Goal: Task Accomplishment & Management: Use online tool/utility

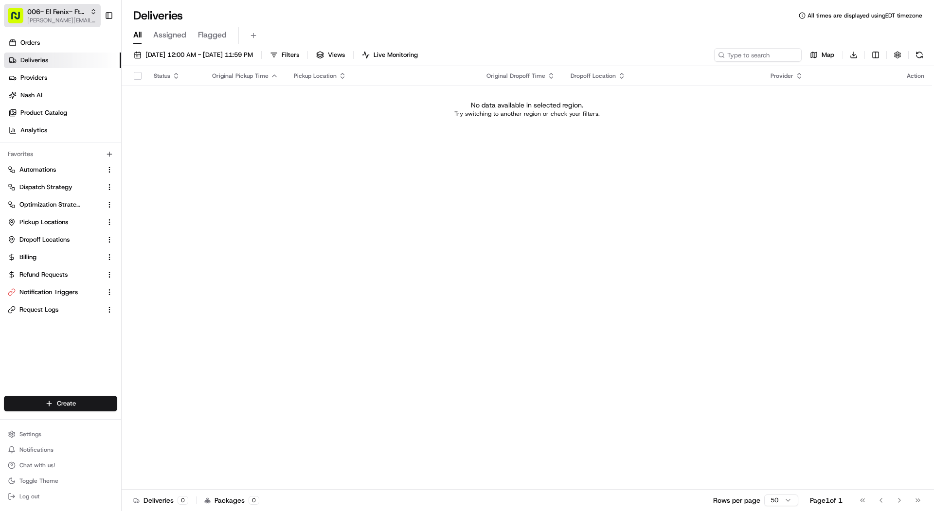
click at [59, 14] on span "006- El Fenix- Ft Worth" at bounding box center [56, 12] width 59 height 10
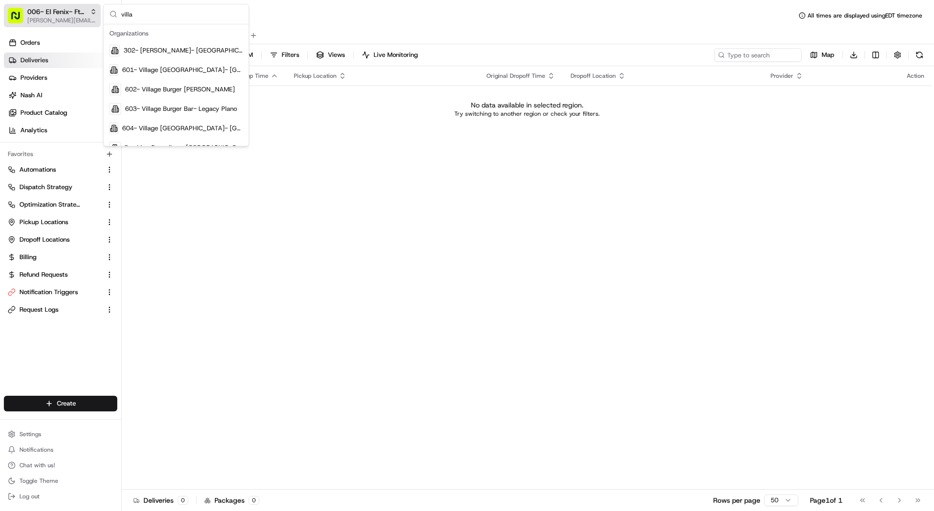
type input "villa"
click at [222, 69] on span "601- Village Burger Bar- West Village" at bounding box center [182, 70] width 121 height 9
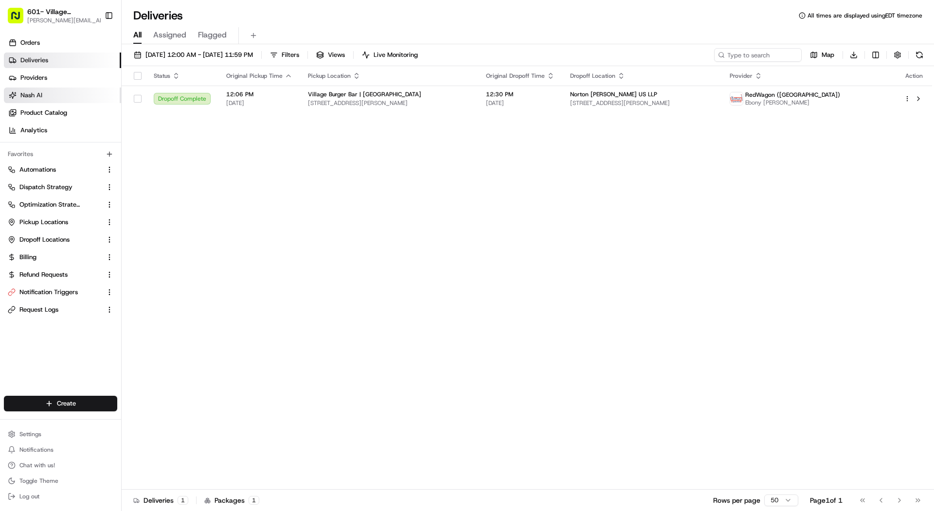
click at [62, 93] on link "Nash AI" at bounding box center [62, 96] width 117 height 16
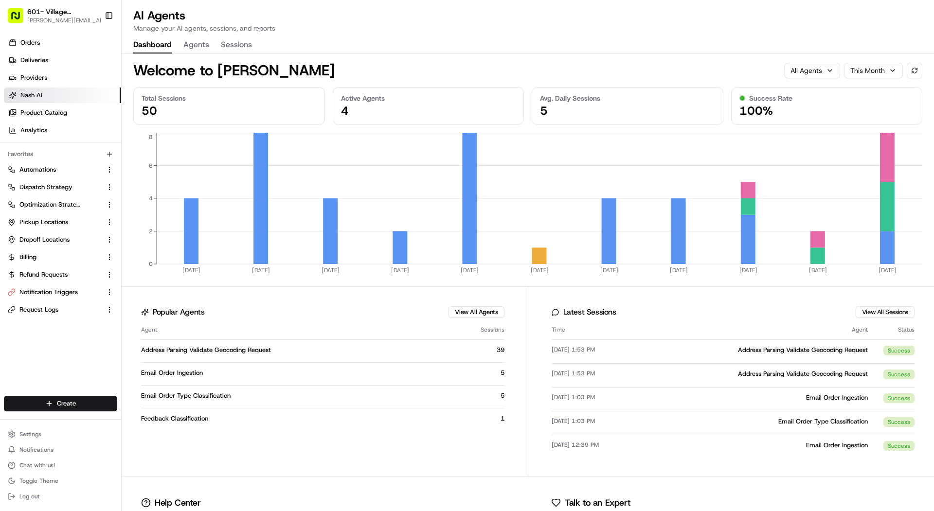
click at [194, 54] on div "Welcome to Nash AI All Agents This Month" at bounding box center [527, 66] width 789 height 25
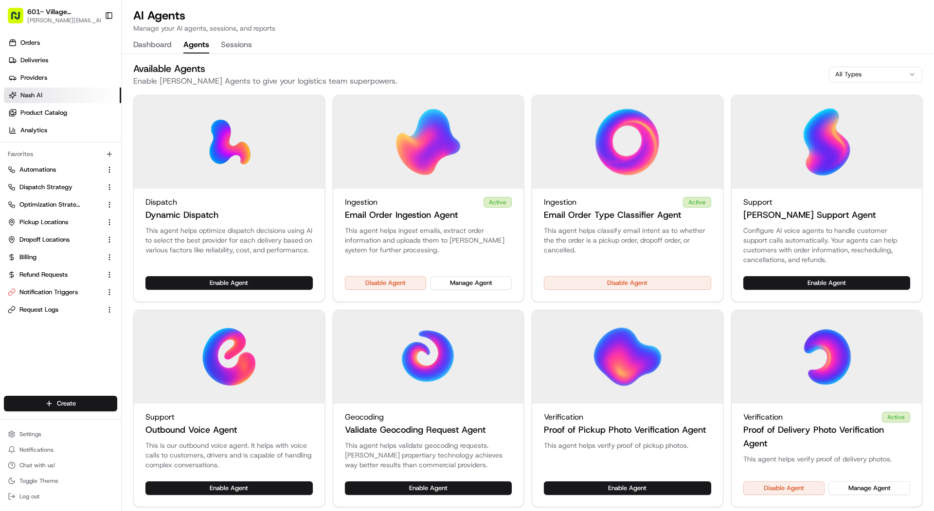
click at [195, 44] on button "Agents" at bounding box center [196, 45] width 26 height 17
click at [459, 276] on button "Manage Agent" at bounding box center [471, 283] width 82 height 14
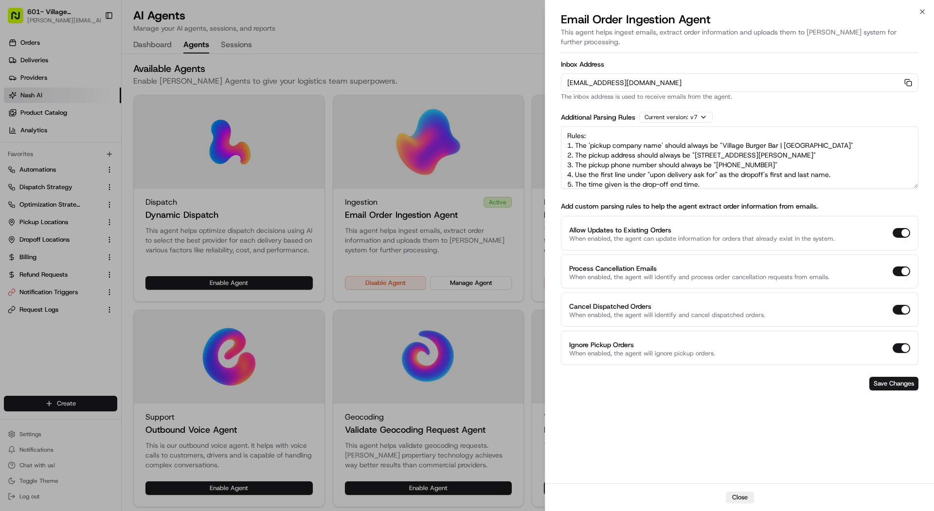
scroll to position [53, 0]
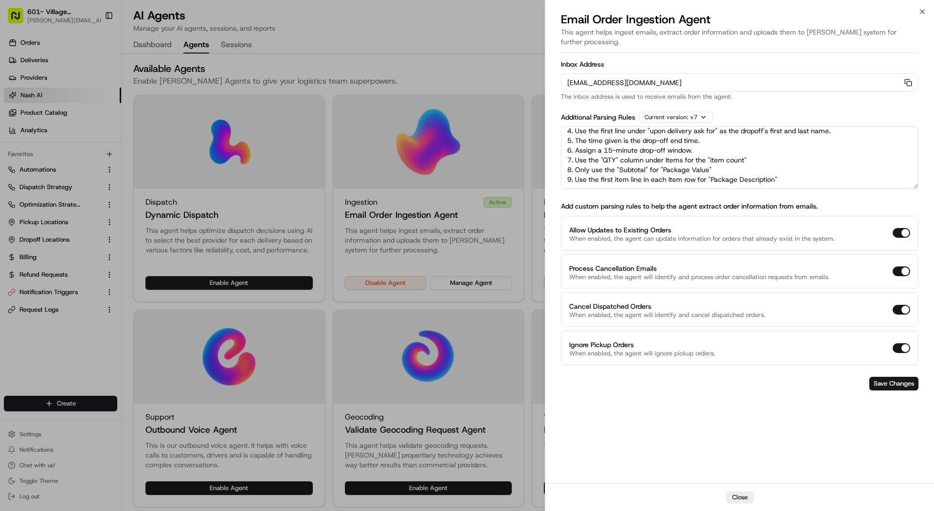
click at [805, 160] on textarea "Rules: 1. The 'pickup company name' should always be "Village Burger Bar | West…" at bounding box center [740, 157] width 358 height 62
paste textarea "if the form contains "support@ezcater.com" then add a ezcater tag to the delive…"
click at [663, 173] on textarea "Rules: 1. The 'pickup company name' should always be "Village Burger Bar | West…" at bounding box center [740, 157] width 358 height 62
paste textarea "TripleseatDirect"
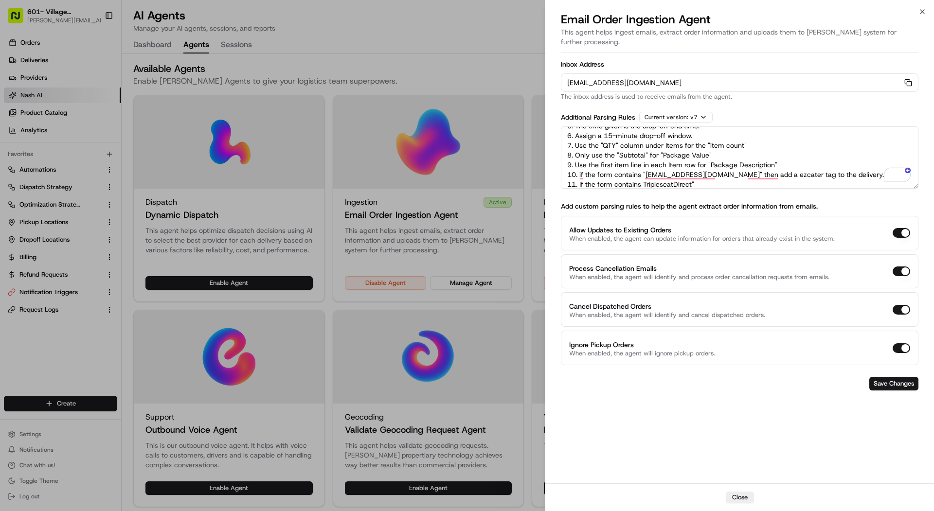
click at [642, 173] on textarea "Rules: 1. The 'pickup company name' should always be "Village Burger Bar | West…" at bounding box center [740, 157] width 358 height 62
click at [759, 177] on textarea "Rules: 1. The 'pickup company name' should always be "Village Burger Bar | West…" at bounding box center [740, 157] width 358 height 62
type textarea "Rules: 1. The 'pickup company name' should always be "Village Burger Bar | West…"
click at [899, 379] on form "Inbox Address orders-ingest+org_Y63kWV+prod_9888db5b@usenash.com Copy orders-in…" at bounding box center [740, 226] width 358 height 338
click at [899, 377] on button "Save Changes" at bounding box center [893, 384] width 49 height 14
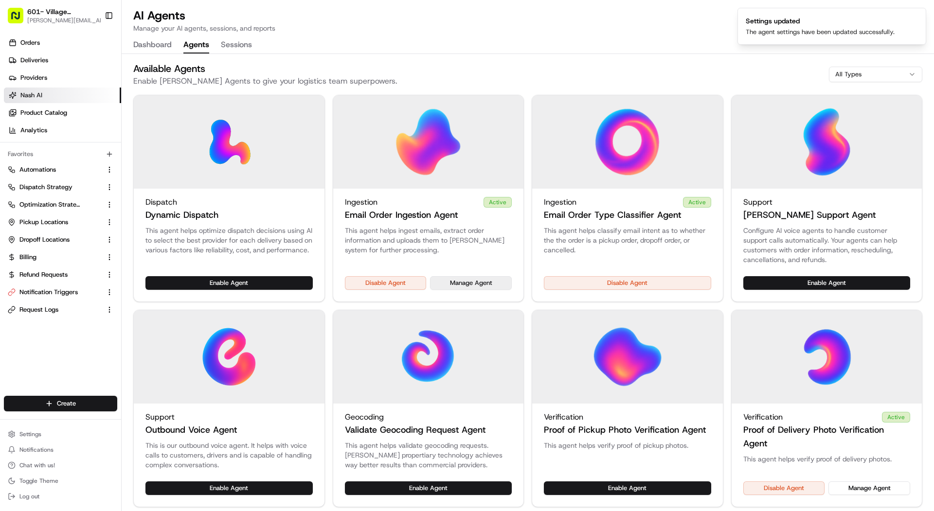
click at [490, 278] on button "Manage Agent" at bounding box center [471, 283] width 82 height 14
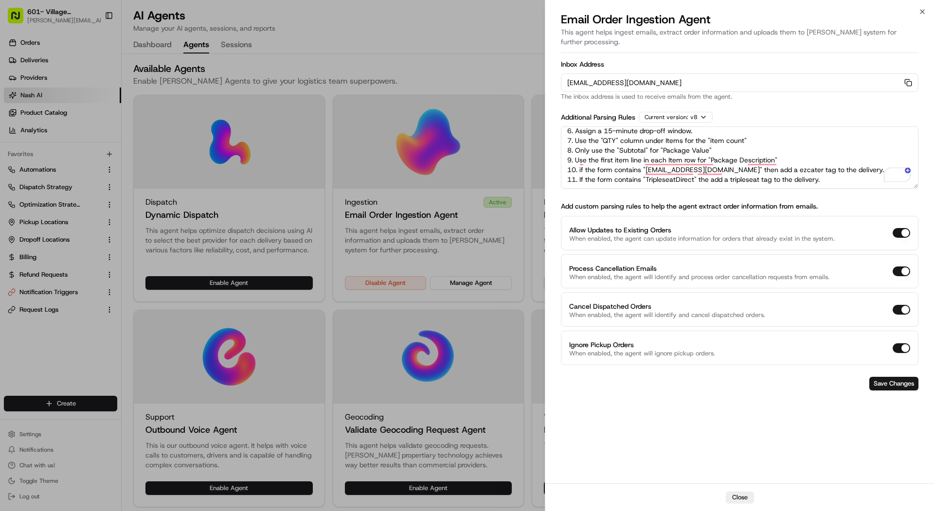
scroll to position [72, 0]
drag, startPoint x: 837, startPoint y: 161, endPoint x: 564, endPoint y: 152, distance: 273.0
click at [564, 152] on textarea "Rules: 1. The 'pickup company name' should always be "Village Burger Bar | West…" at bounding box center [740, 157] width 358 height 62
click at [896, 377] on button "Save Changes" at bounding box center [893, 384] width 49 height 14
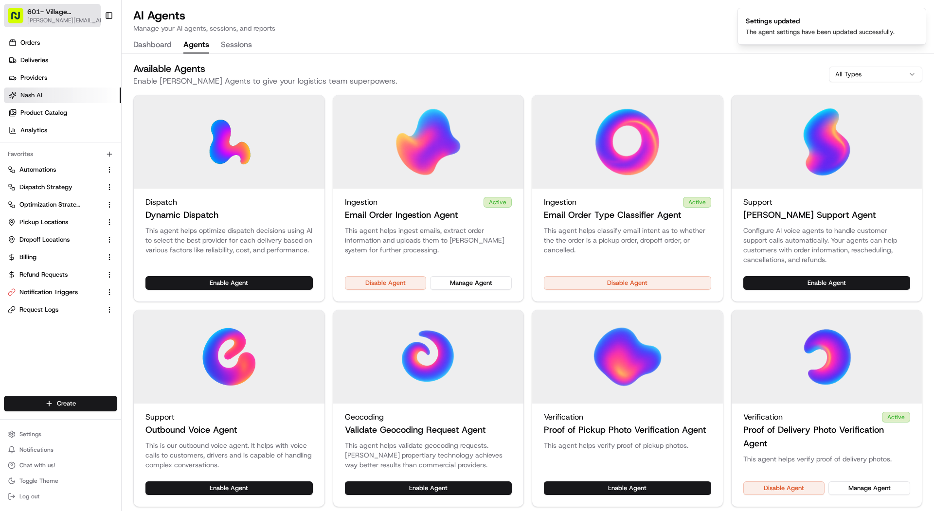
click at [63, 17] on span "[PERSON_NAME][EMAIL_ADDRESS][DOMAIN_NAME]" at bounding box center [67, 21] width 81 height 8
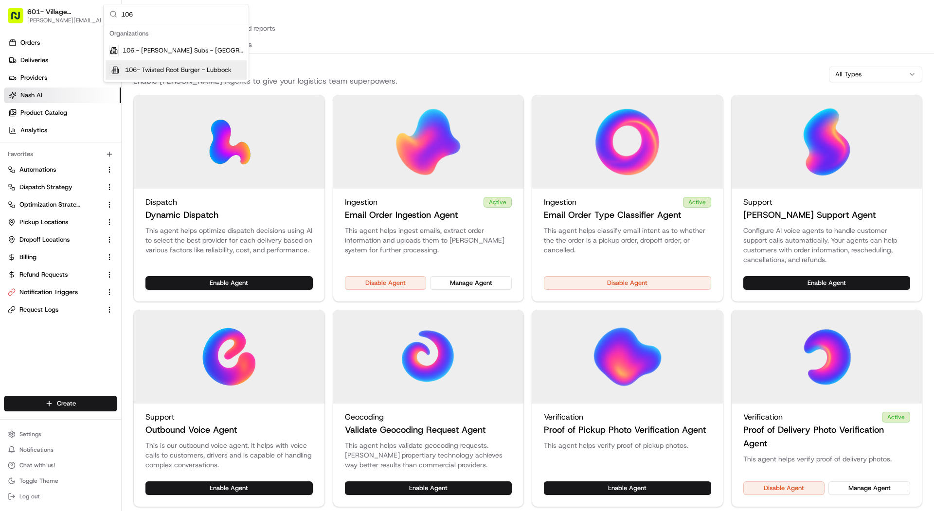
type input "106"
click at [137, 72] on span "106- Twisted Root Burger - Lubbock" at bounding box center [178, 70] width 107 height 9
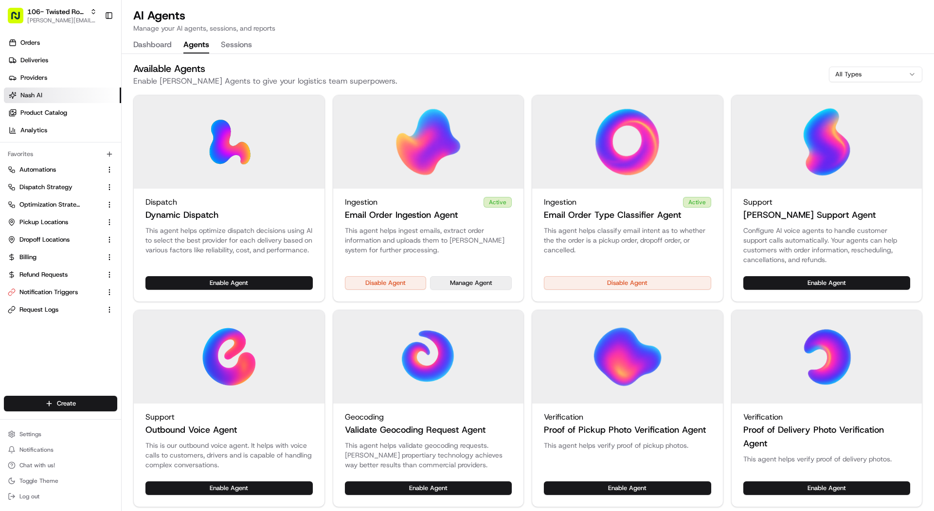
click at [479, 278] on button "Manage Agent" at bounding box center [471, 283] width 82 height 14
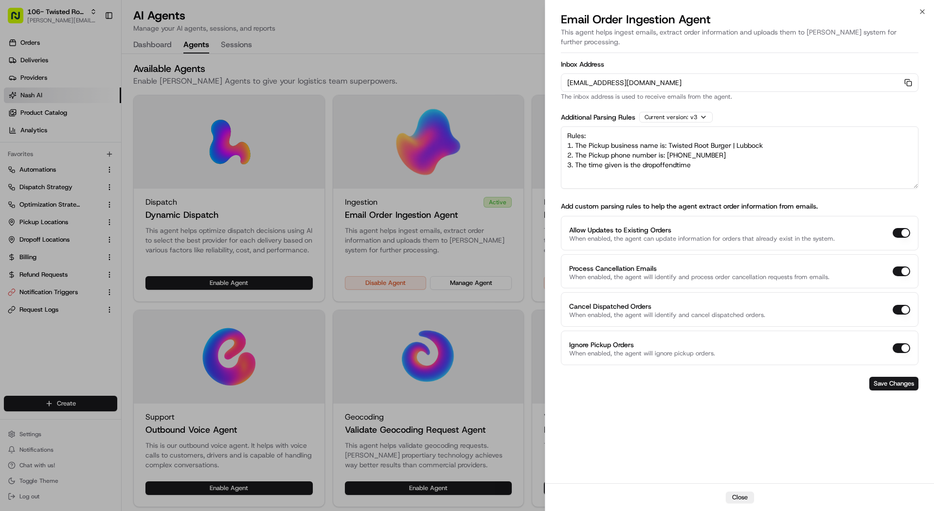
click at [65, 7] on div at bounding box center [467, 255] width 934 height 511
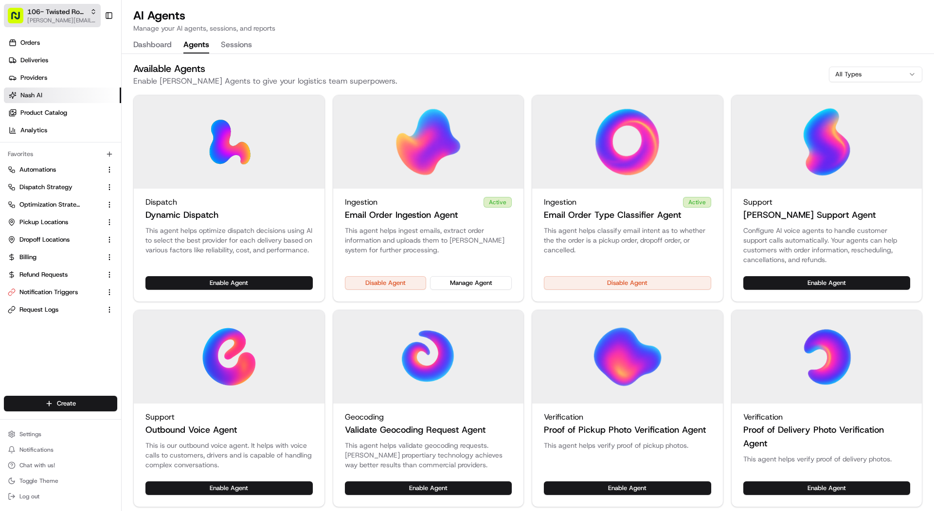
click at [45, 19] on span "[PERSON_NAME][EMAIL_ADDRESS][DOMAIN_NAME]" at bounding box center [62, 21] width 70 height 8
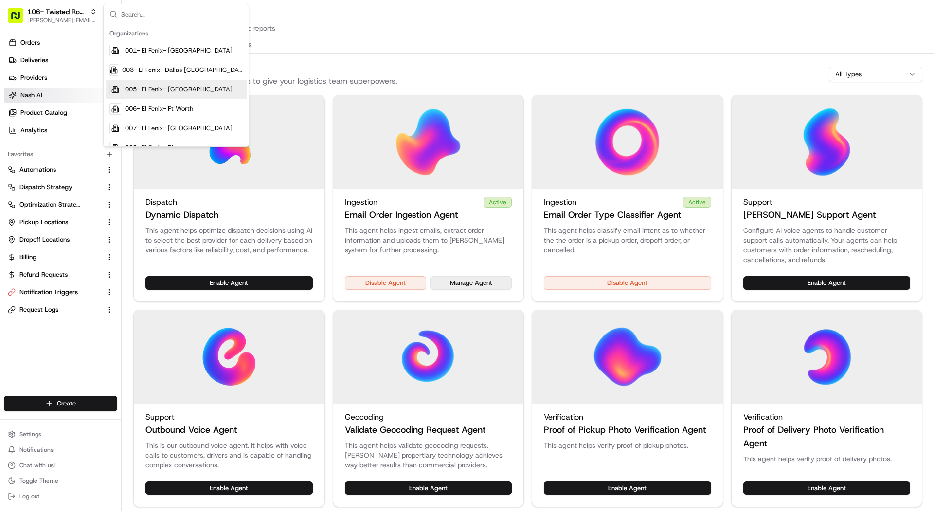
click at [449, 282] on button "Manage Agent" at bounding box center [471, 283] width 82 height 14
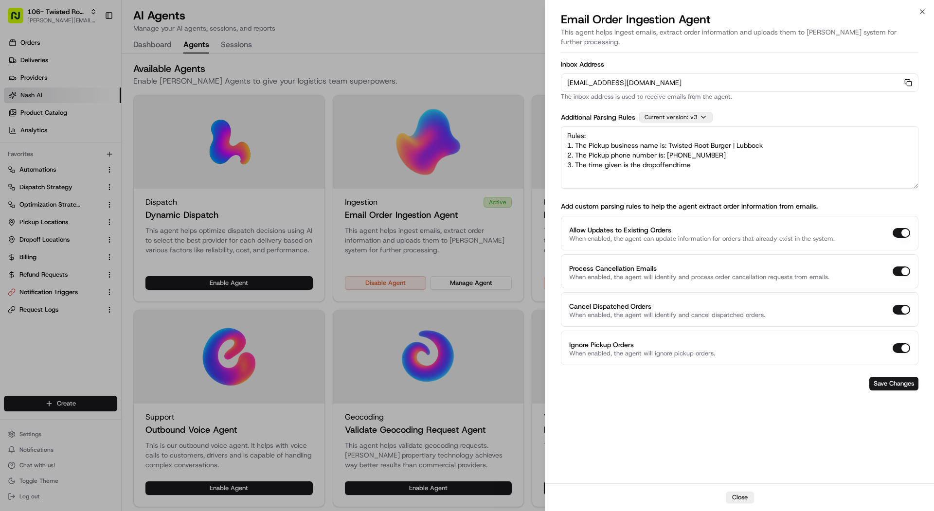
click at [663, 112] on div "Current version: v 3" at bounding box center [675, 117] width 73 height 11
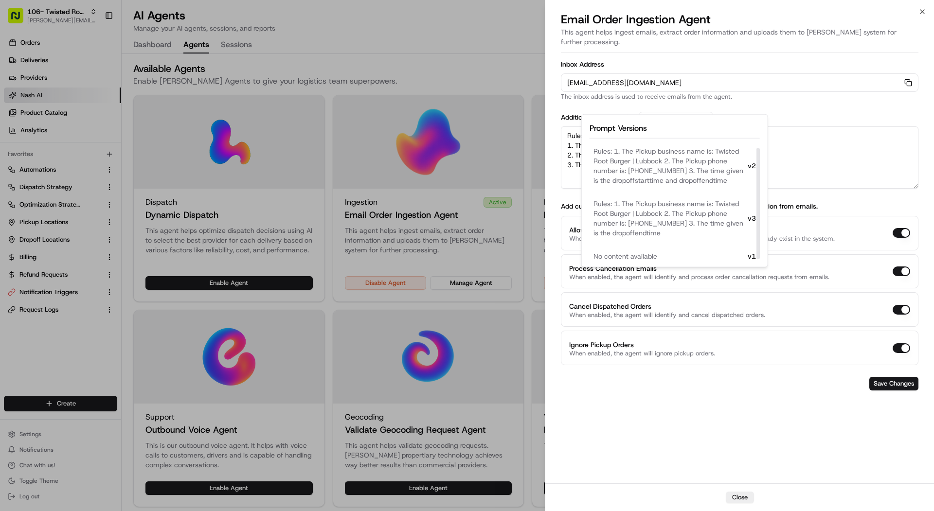
scroll to position [6, 0]
drag, startPoint x: 758, startPoint y: 181, endPoint x: 758, endPoint y: 264, distance: 83.2
click at [759, 259] on div at bounding box center [757, 203] width 3 height 111
click at [802, 166] on textarea "Rules: 1. The Pickup business name is: Twisted Root Burger | Lubbock 2. The Pic…" at bounding box center [740, 157] width 358 height 62
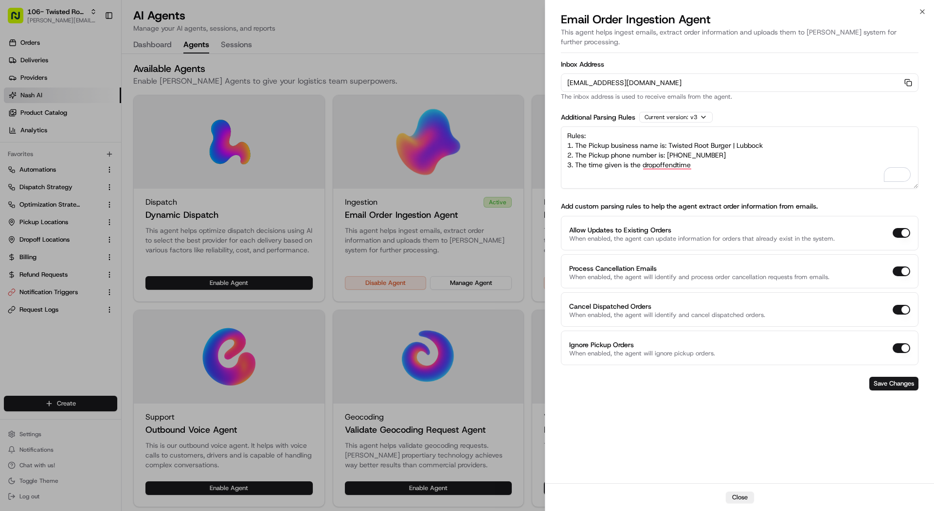
click at [51, 100] on div at bounding box center [467, 255] width 934 height 511
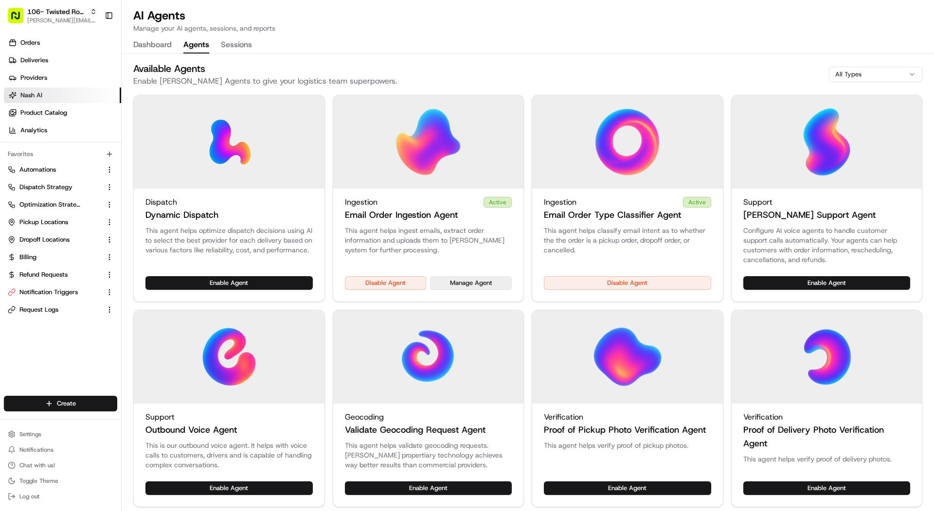
click at [448, 283] on button "Manage Agent" at bounding box center [471, 283] width 82 height 14
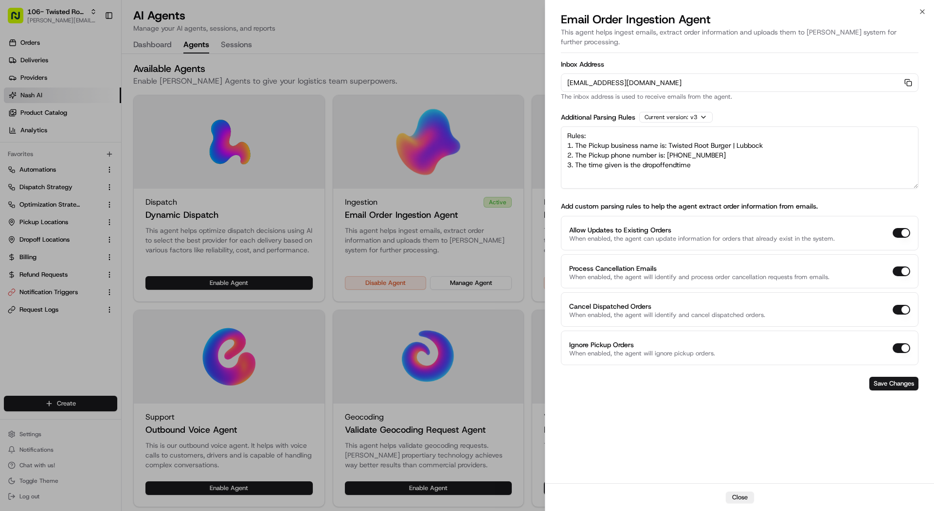
click at [752, 144] on textarea "Rules: 1. The Pickup business name is: Twisted Root Burger | Lubbock 2. The Pic…" at bounding box center [740, 157] width 358 height 62
paste textarea "116 W Loop 289 Acc Rd, Lubbock, TX 79416"
click at [693, 154] on textarea "Rules: 1. The Pickup business name is: Twisted Root Burger | Lubbock 2. The Pic…" at bounding box center [740, 157] width 358 height 62
click at [856, 161] on textarea "Rules: 1. The Pickup business name is: Twisted Root Burger | Lubbock 2. The Pic…" at bounding box center [740, 157] width 358 height 62
click at [845, 154] on textarea "Rules: 1. The Pickup business name is: Twisted Root Burger | Lubbock 2. The Pic…" at bounding box center [740, 157] width 358 height 62
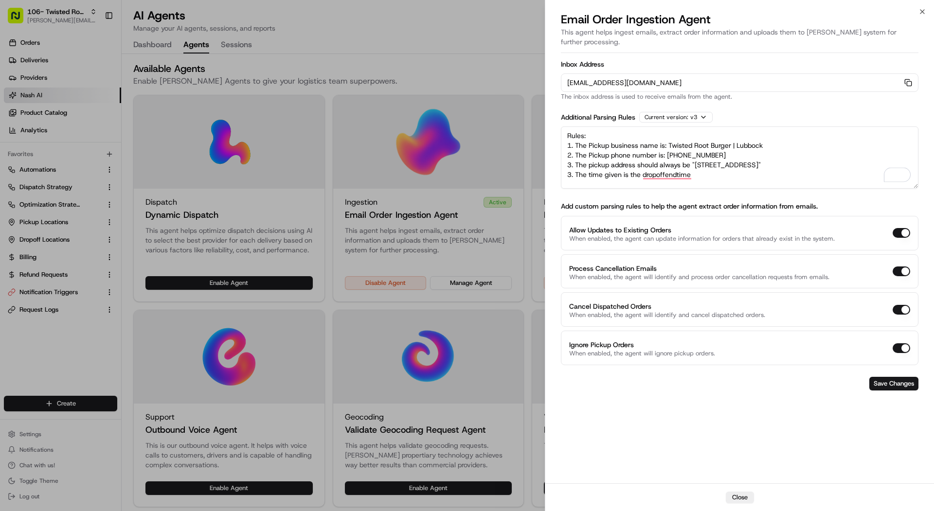
click at [718, 154] on textarea "Rules: 1. The Pickup business name is: Twisted Root Burger | Lubbock 2. The Pic…" at bounding box center [740, 157] width 358 height 62
click at [716, 155] on textarea "Rules: 1. The Pickup business name is: Twisted Root Burger | Lubbock 2. The Pic…" at bounding box center [740, 157] width 358 height 62
click at [711, 161] on textarea "Rules: 1. The Pickup business name is: Twisted Root Burger | Lubbock 2. The Pic…" at bounding box center [740, 157] width 358 height 62
paste textarea "The time given is the drop-off end time. 5. Assign a 15-minute drop-off window.…"
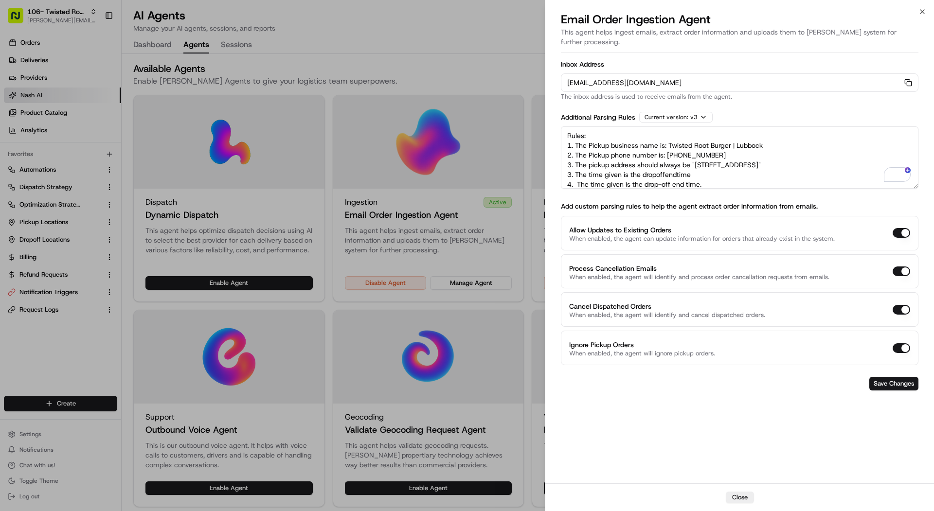
click at [571, 165] on textarea "Rules: 1. The Pickup business name is: Twisted Root Burger | Lubbock 2. The Pic…" at bounding box center [740, 157] width 358 height 62
drag, startPoint x: 703, startPoint y: 166, endPoint x: 554, endPoint y: 169, distance: 148.9
click at [554, 169] on div "Inbox Address orders-ingest+org_MQF7Qu+prod_416c4f4c@usenash.com Copy orders-in…" at bounding box center [739, 267] width 389 height 433
drag, startPoint x: 567, startPoint y: 162, endPoint x: 694, endPoint y: 166, distance: 127.5
click at [694, 166] on textarea "Rules: 1. The Pickup business name is: Twisted Root Burger | Lubbock 2. The Pic…" at bounding box center [740, 157] width 358 height 62
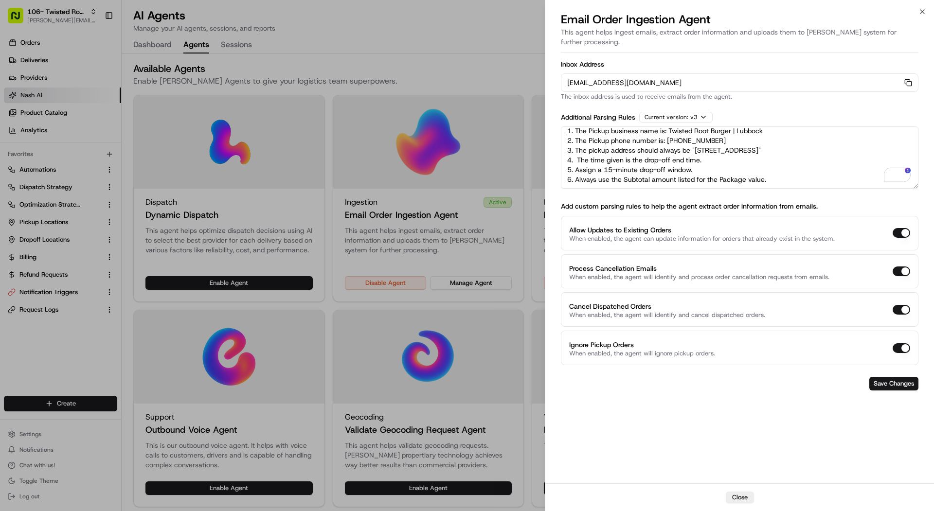
click at [782, 167] on textarea "Rules: 1. The Pickup business name is: Twisted Root Burger | Lubbock 2. The Pic…" at bounding box center [740, 157] width 358 height 62
click at [793, 163] on textarea "Rules: 1. The Pickup business name is: Twisted Root Burger | Lubbock 2. The Pic…" at bounding box center [740, 157] width 358 height 62
paste textarea "if the form contains "support@ezcater.com" then add a ezcater tag to the delive…"
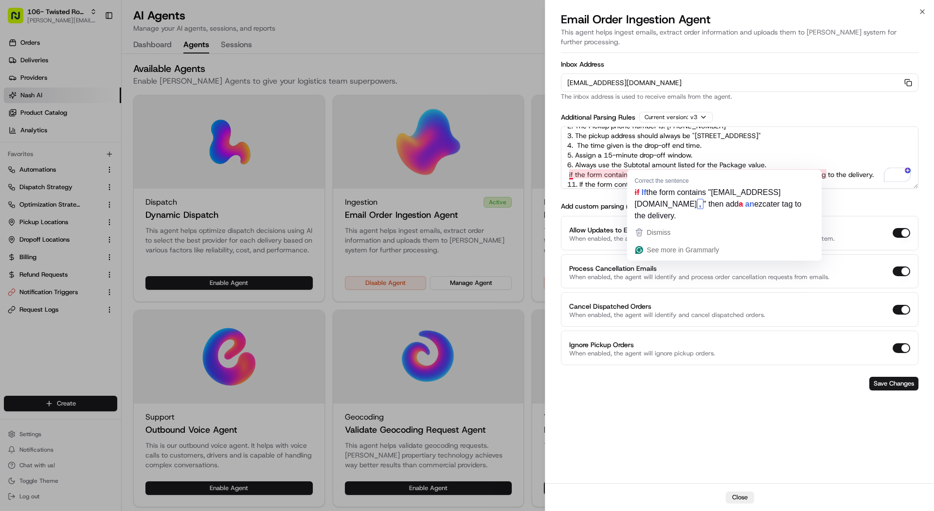
click at [567, 162] on textarea "Rules: 1. The Pickup business name is: Twisted Root Burger | Lubbock 2. The Pic…" at bounding box center [740, 157] width 358 height 62
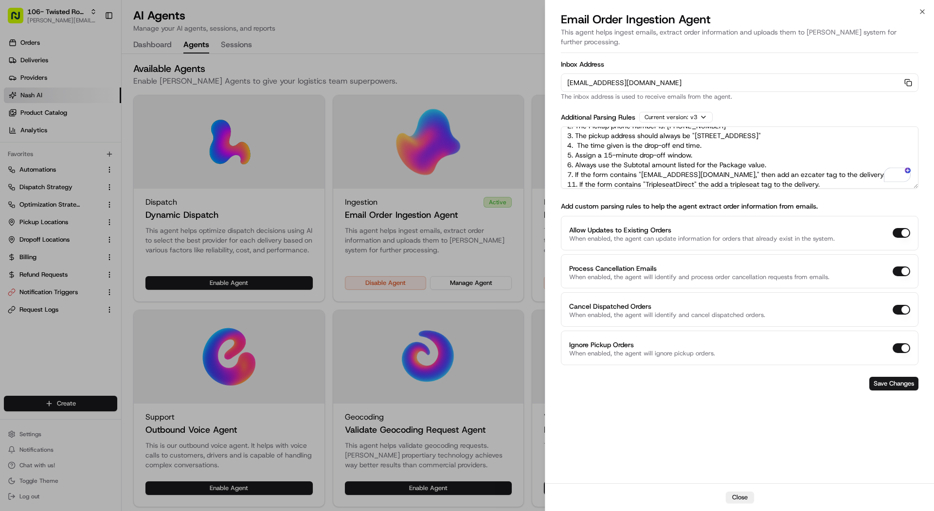
click at [575, 173] on textarea "Rules: 1. The Pickup business name is: Twisted Root Burger | Lubbock 2. The Pic…" at bounding box center [740, 157] width 358 height 62
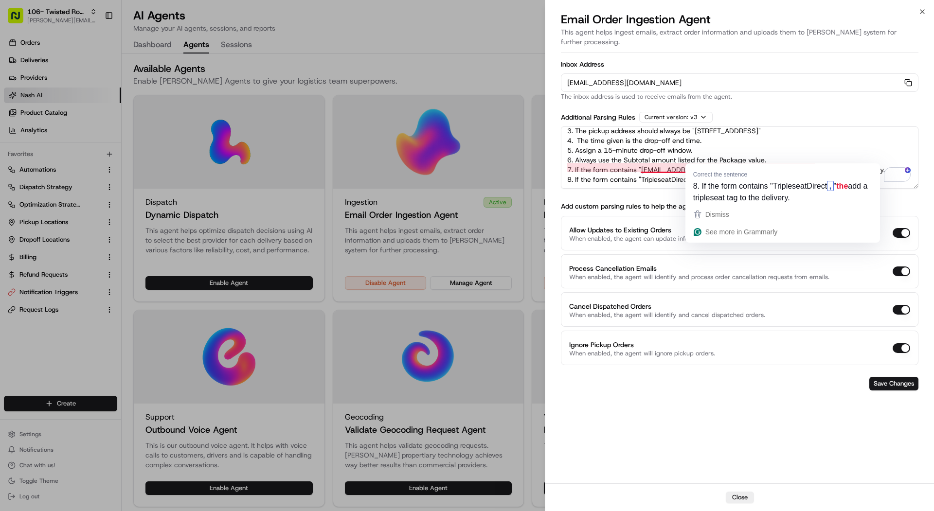
click at [702, 158] on textarea "Rules: 1. The Pickup business name is: Twisted Root Burger | Lubbock 2. The Pic…" at bounding box center [740, 157] width 358 height 62
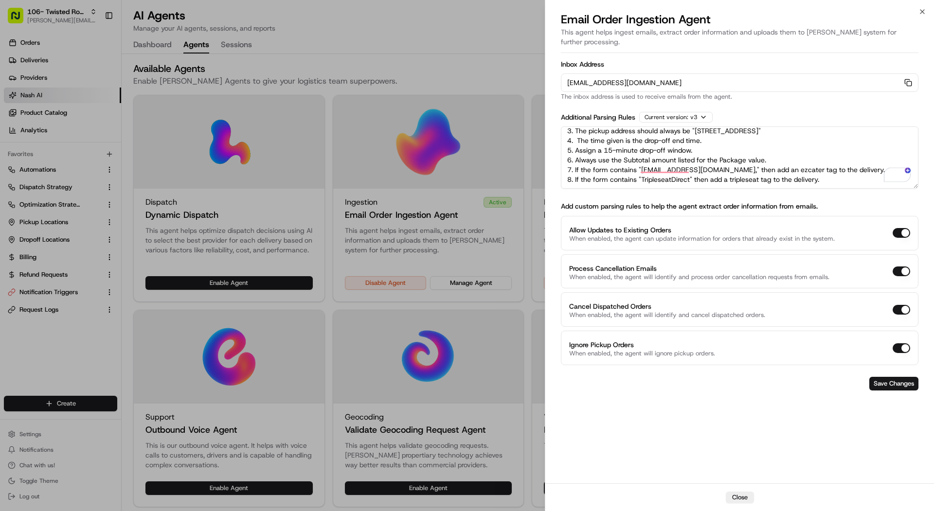
type textarea "Rules: 1. The Pickup business name is: Twisted Root Burger | Lubbock 2. The Pic…"
click at [889, 377] on button "Save Changes" at bounding box center [893, 384] width 49 height 14
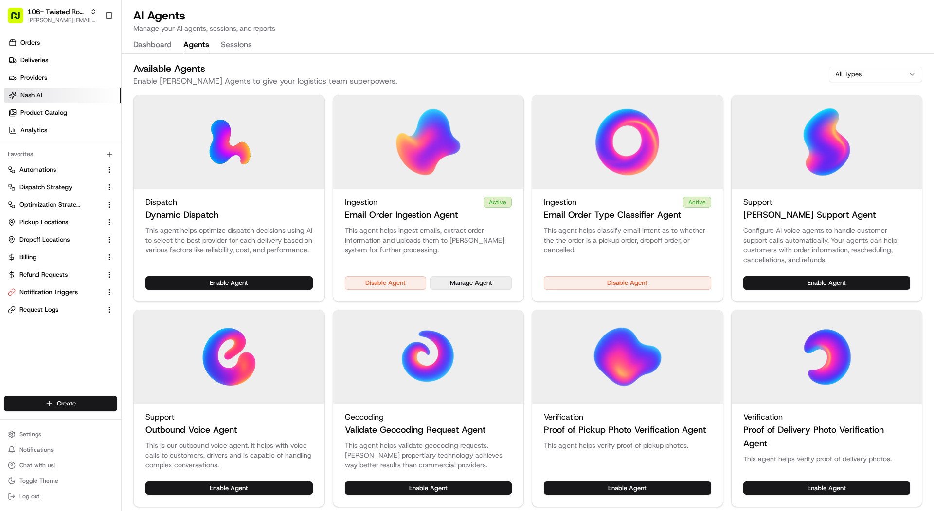
click at [480, 286] on button "Manage Agent" at bounding box center [471, 283] width 82 height 14
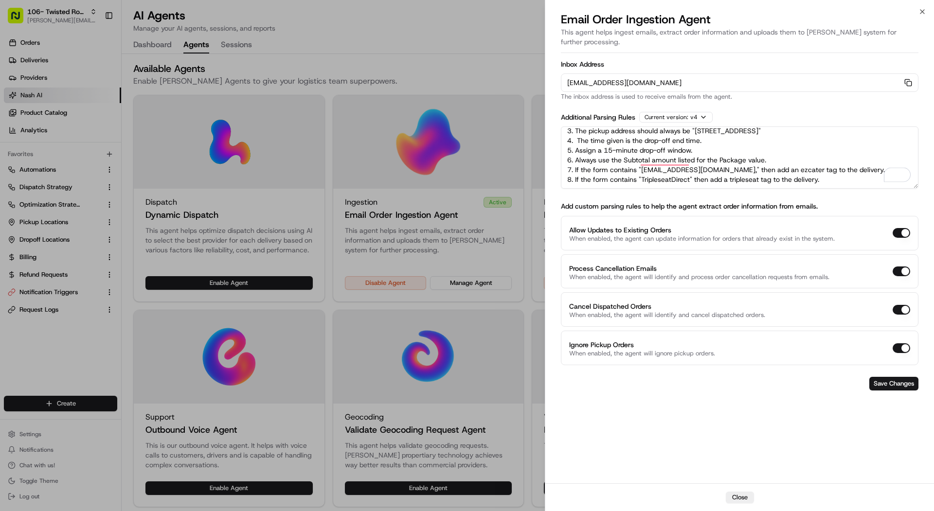
drag, startPoint x: 835, startPoint y: 155, endPoint x: 561, endPoint y: 142, distance: 274.2
click at [561, 142] on textarea "Rules: 1. The Pickup business name is: Twisted Root Burger | Lubbock 2. The Pic…" at bounding box center [740, 157] width 358 height 62
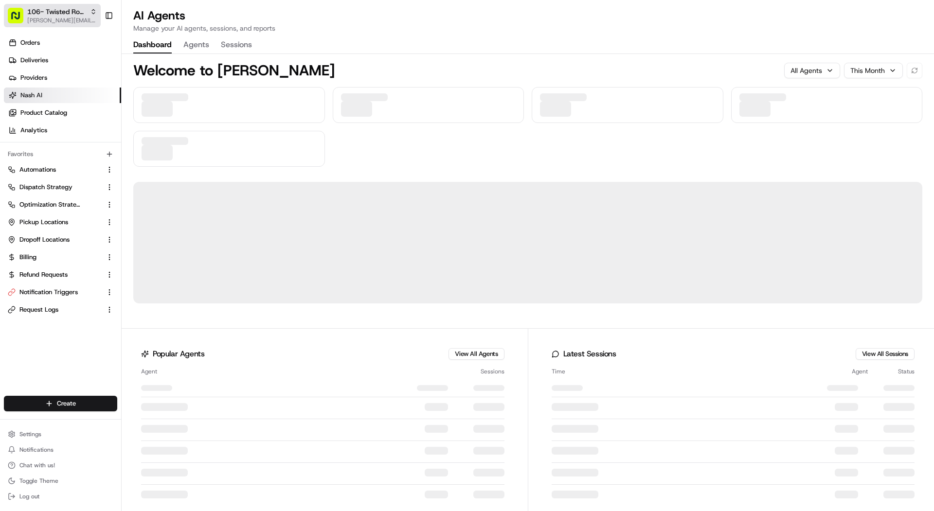
click at [20, 21] on rect "button" at bounding box center [16, 16] width 16 height 16
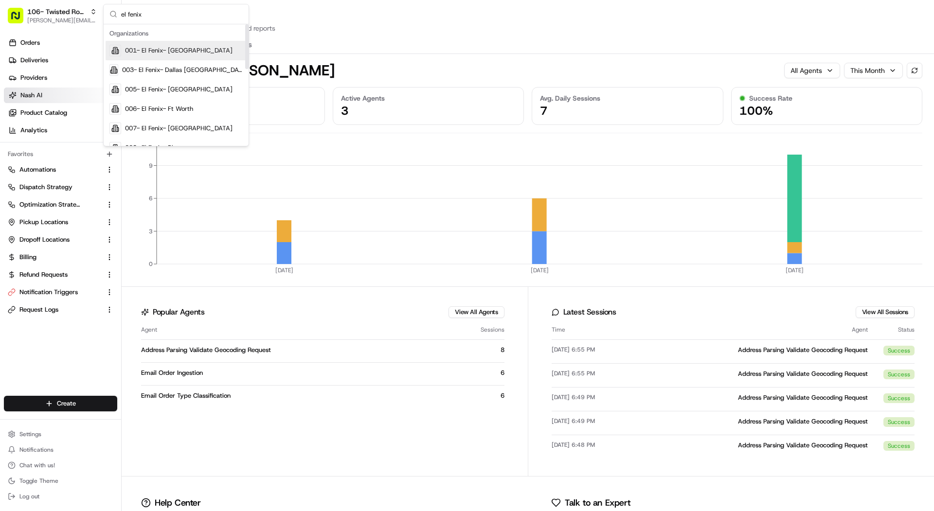
type input "el fenix"
click at [234, 53] on div "001- El Fenix- Dallas Downtown" at bounding box center [176, 50] width 141 height 19
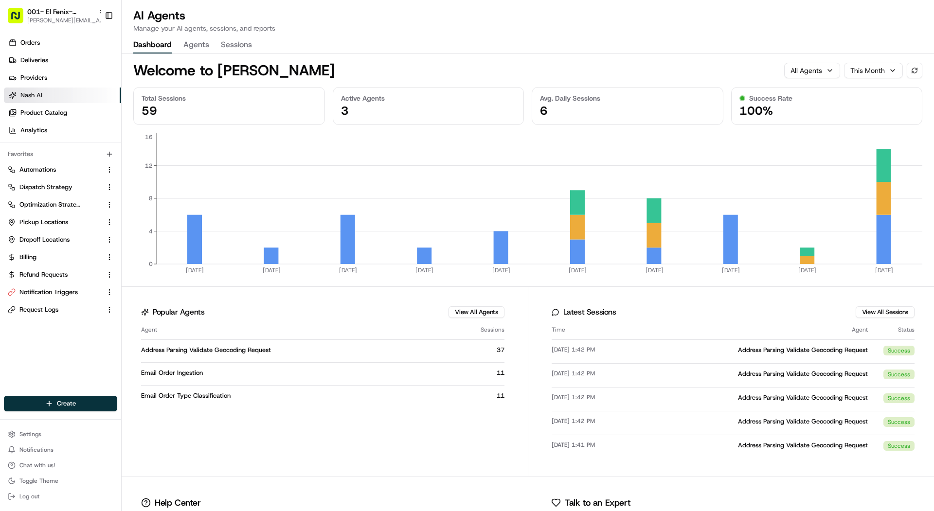
click at [199, 49] on button "Agents" at bounding box center [196, 45] width 26 height 17
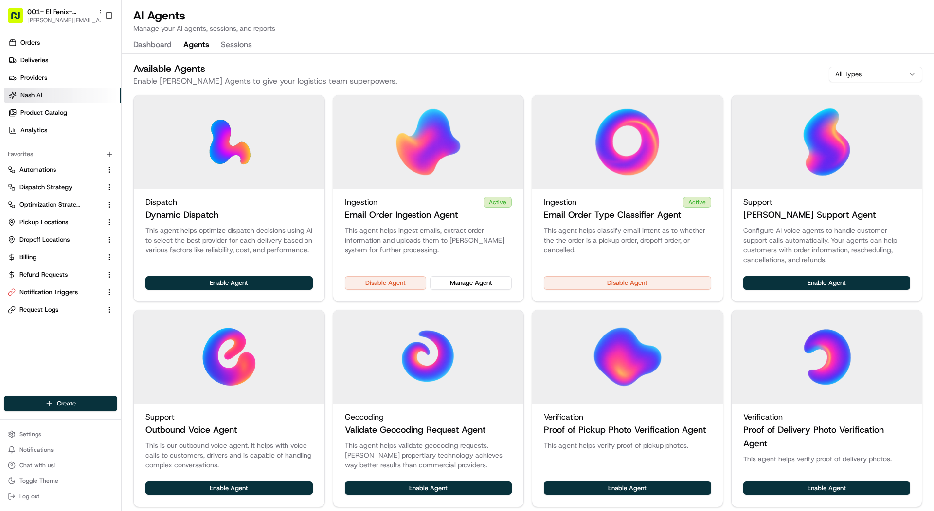
click at [458, 275] on div "This agent helps ingest emails, extract order information and uploads them to N…" at bounding box center [428, 251] width 191 height 51
click at [453, 286] on button "Manage Agent" at bounding box center [471, 283] width 82 height 14
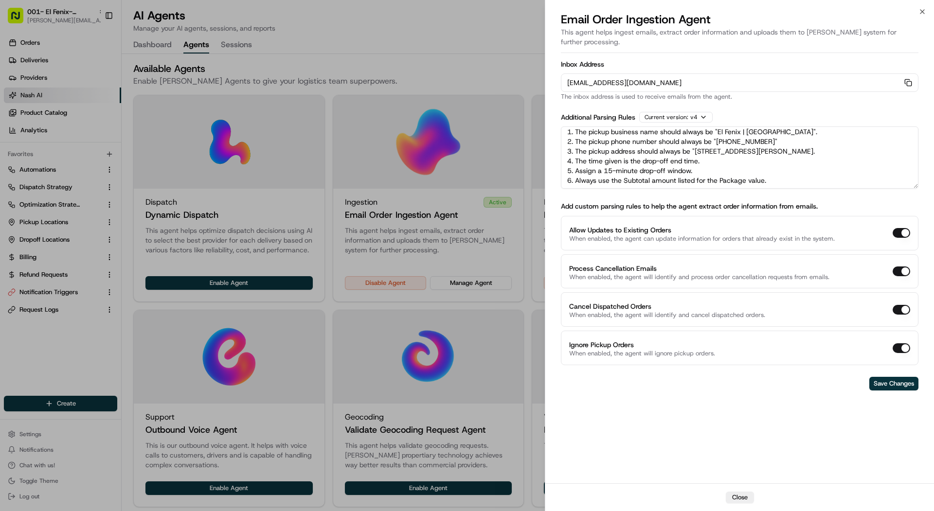
scroll to position [24, 0]
click at [821, 155] on textarea "Rules: 1. The pickup business name should always be "El Fenix | Dallas Downtown…" at bounding box center [740, 157] width 358 height 62
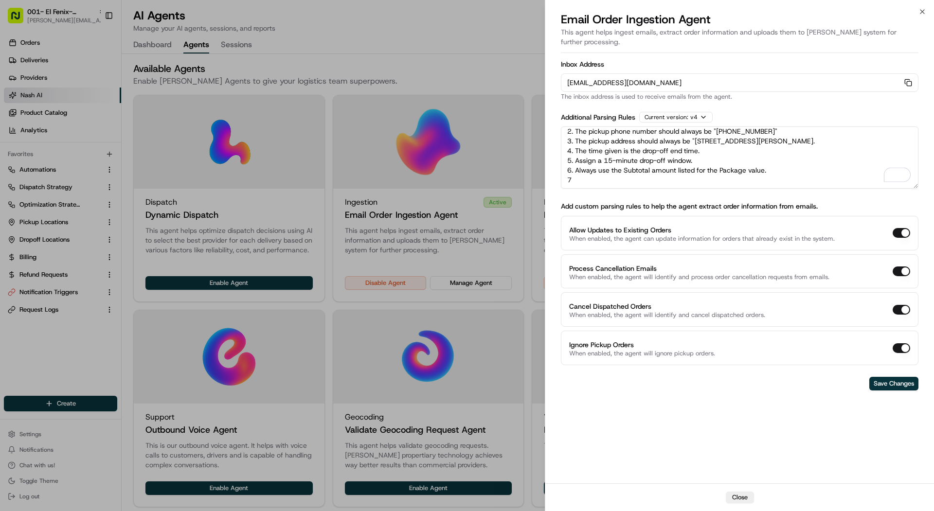
paste textarea "7. If the form contains "support@ezcater.com," then add an ezcater tag to the d…"
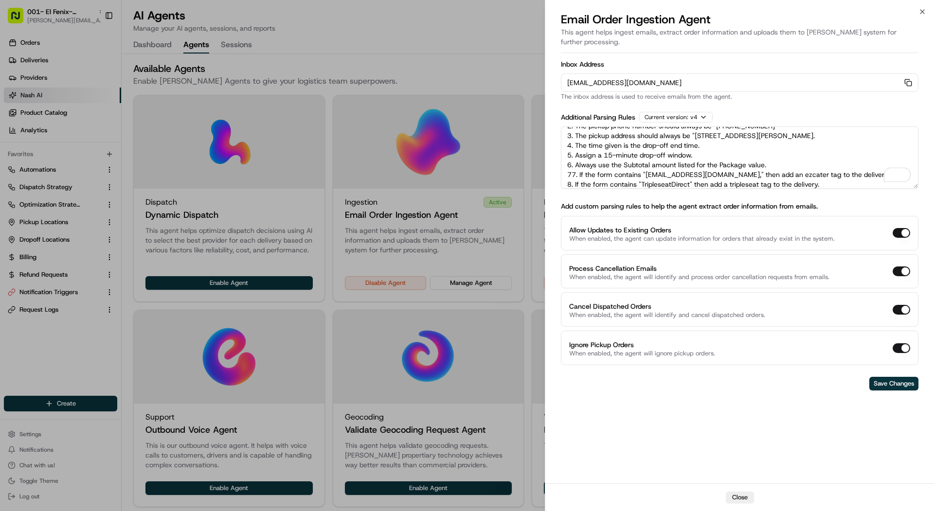
click at [572, 162] on textarea "Rules: 1. The pickup business name should always be "El Fenix | Dallas Downtown…" at bounding box center [740, 157] width 358 height 62
type textarea "Rules: 1. The pickup business name should always be "El Fenix | Dallas Downtown…"
click at [899, 377] on button "Save Changes" at bounding box center [893, 384] width 49 height 14
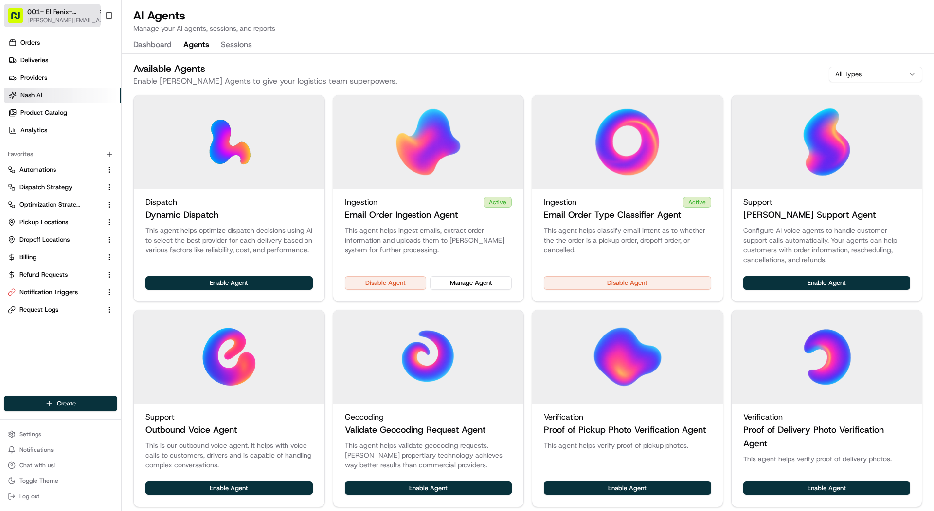
click at [33, 27] on button "001- El Fenix- Dallas Downtown mariam@usenash.com" at bounding box center [52, 15] width 97 height 23
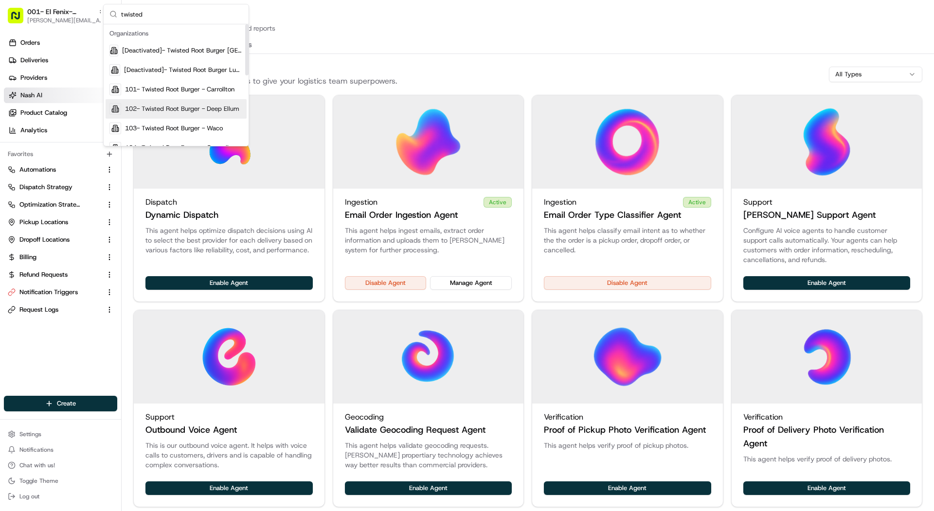
type input "twisted"
click at [154, 101] on div "102- Twisted Root Burger - Deep Ellum" at bounding box center [176, 108] width 141 height 19
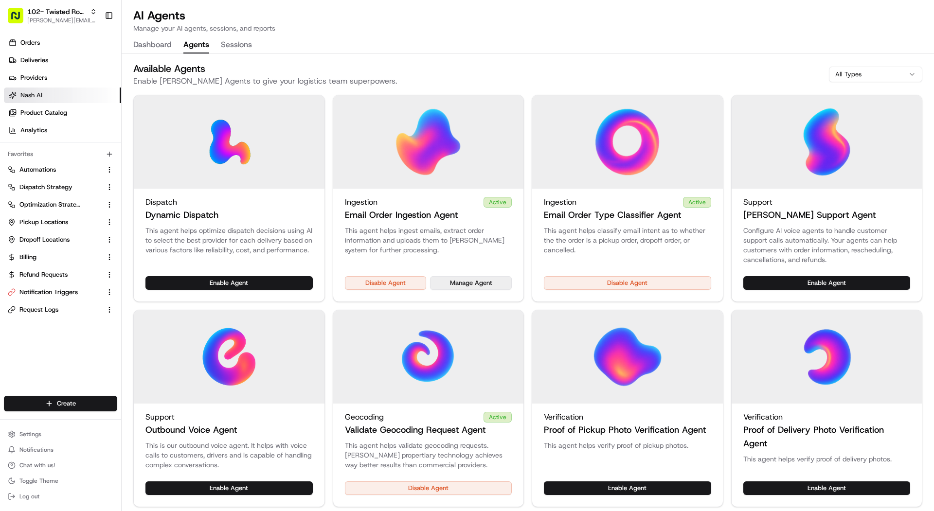
click at [462, 279] on button "Manage Agent" at bounding box center [471, 283] width 82 height 14
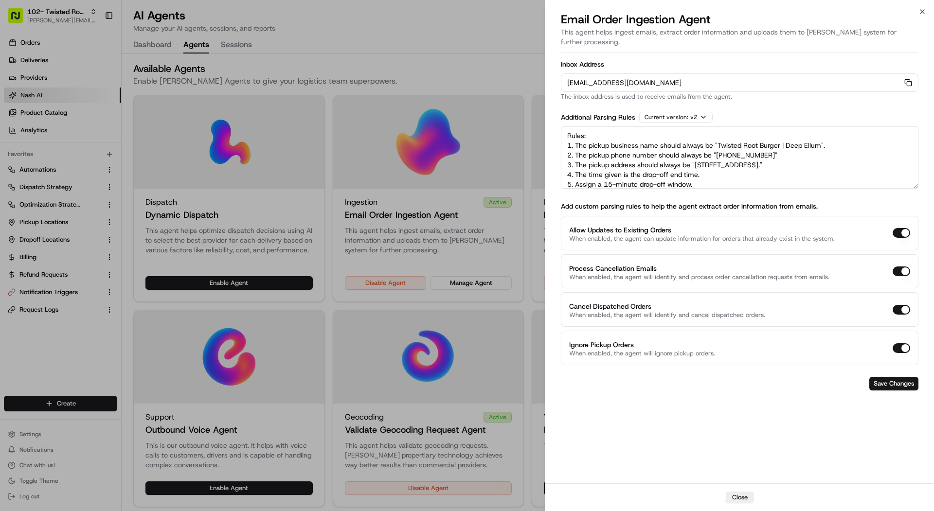
scroll to position [14, 0]
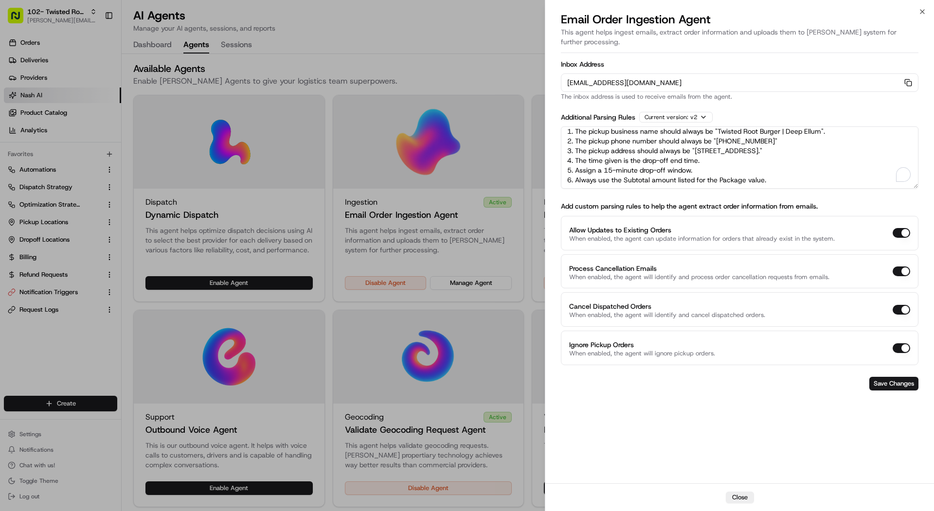
click at [790, 164] on textarea "Rules: 1. The pickup business name should always be "Twisted Root Burger | Deep…" at bounding box center [740, 157] width 358 height 62
click at [790, 170] on textarea "Rules: 1. The pickup business name should always be "Twisted Root Burger | Deep…" at bounding box center [740, 157] width 358 height 62
paste textarea "7. If the form contains "support@ezcater.com," then add an ezcater tag to the d…"
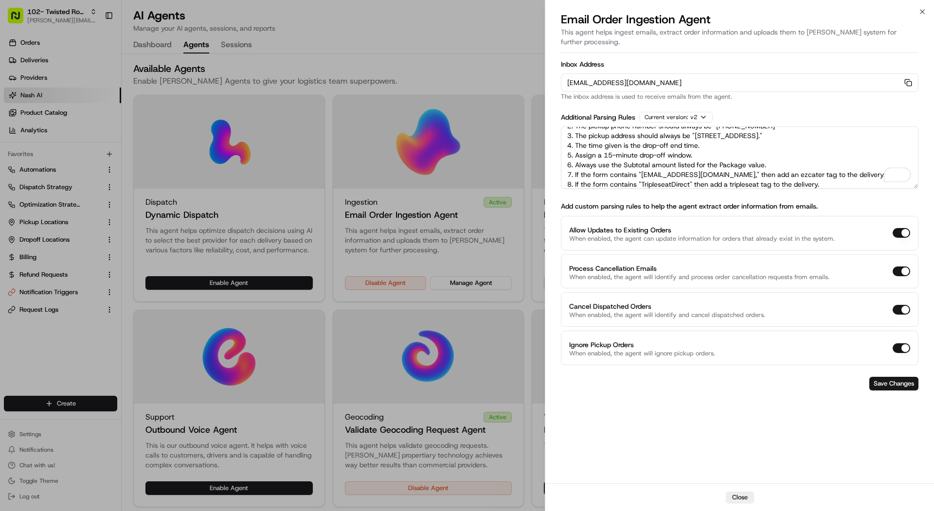
scroll to position [0, 0]
drag, startPoint x: 845, startPoint y: 170, endPoint x: 517, endPoint y: 156, distance: 328.1
click at [517, 156] on body "102- Twisted Root Burger - Deep Ellum mariam@usenash.com Toggle Sidebar Orders …" at bounding box center [467, 255] width 934 height 511
type textarea "Rules: 1. The pickup business name should always be "Twisted Root Burger | Deep…"
click at [884, 377] on button "Save Changes" at bounding box center [893, 384] width 49 height 14
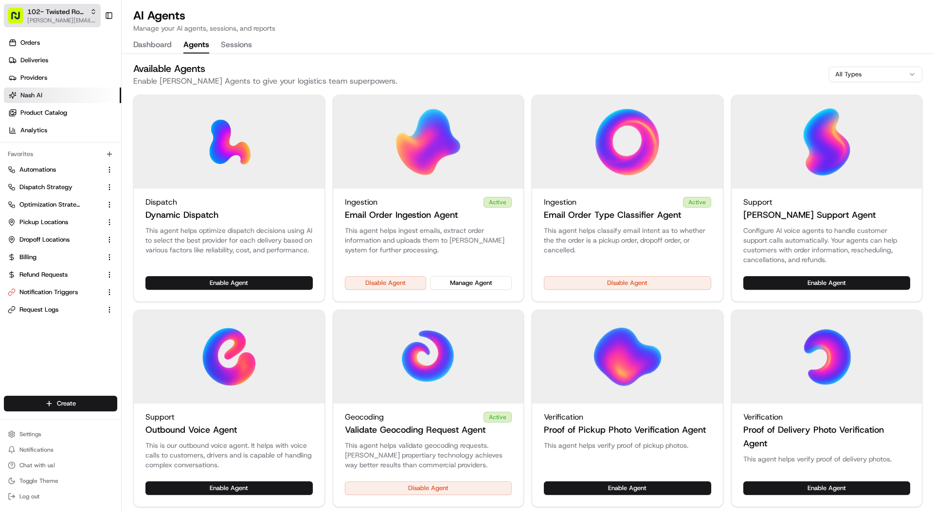
click at [81, 13] on span "102- Twisted Root Burger - Deep Ellum" at bounding box center [56, 12] width 59 height 10
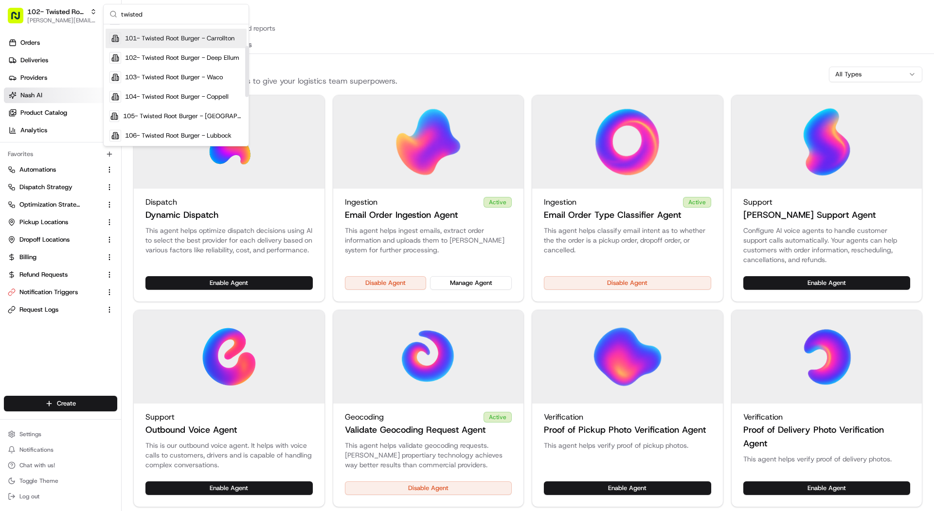
scroll to position [52, 0]
type input "twisted"
click at [171, 100] on div "104- Twisted Root Burger - Coppell" at bounding box center [176, 96] width 141 height 19
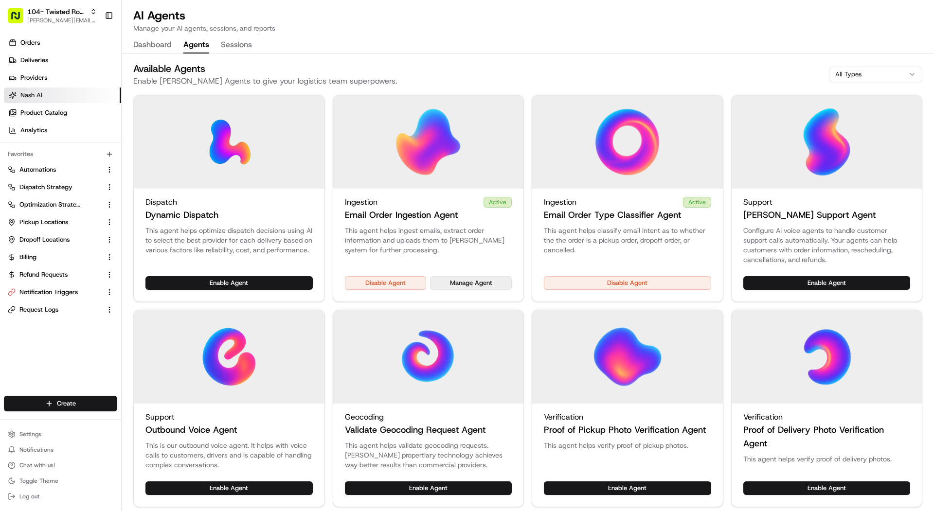
click at [484, 278] on button "Manage Agent" at bounding box center [471, 283] width 82 height 14
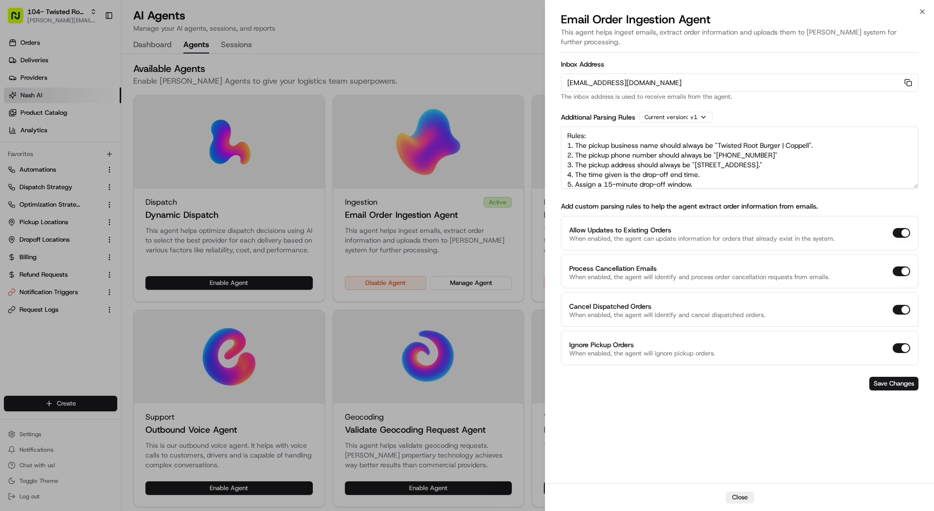
scroll to position [14, 0]
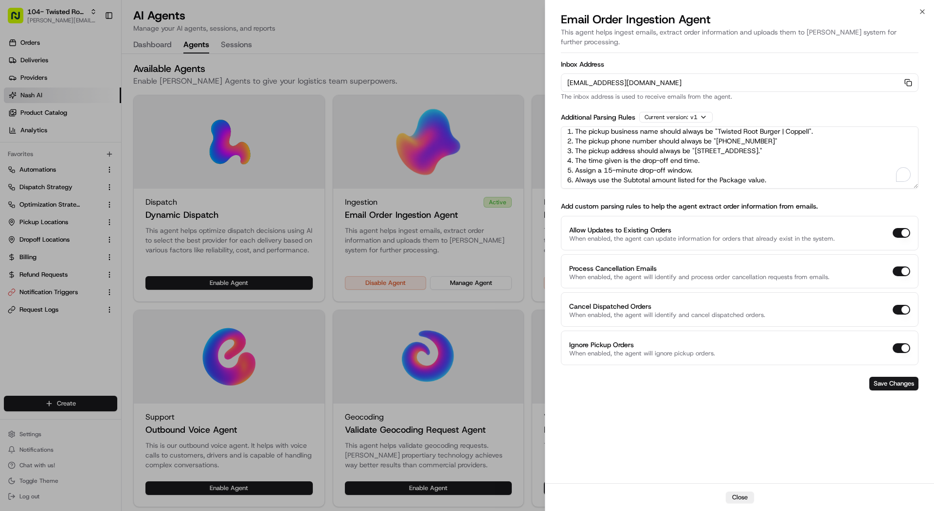
click at [791, 170] on textarea "Rules: 1. The pickup business name should always be "Twisted Root Burger | Copp…" at bounding box center [740, 157] width 358 height 62
paste textarea "7. If the form contains "support@ezcater.com," then add an ezcater tag to the d…"
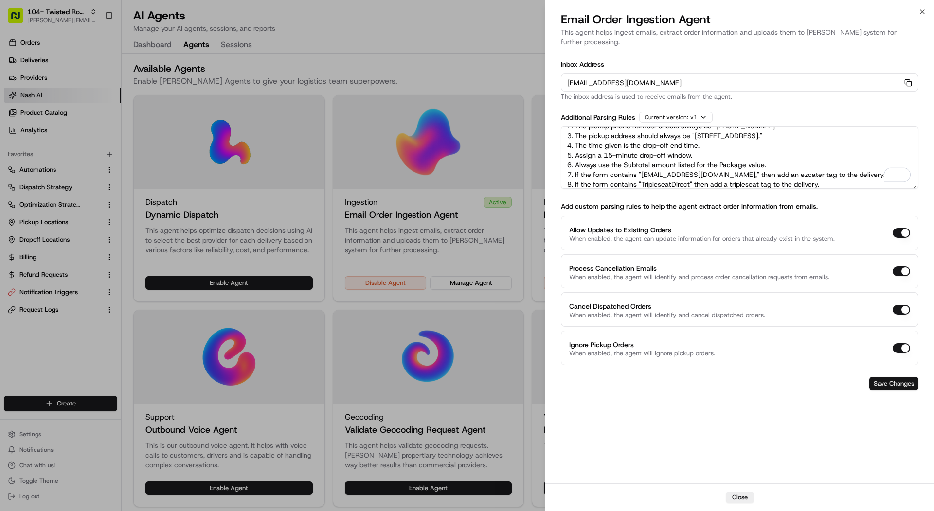
type textarea "Rules: 1. The pickup business name should always be "Twisted Root Burger | Copp…"
click at [903, 377] on button "Save Changes" at bounding box center [893, 384] width 49 height 14
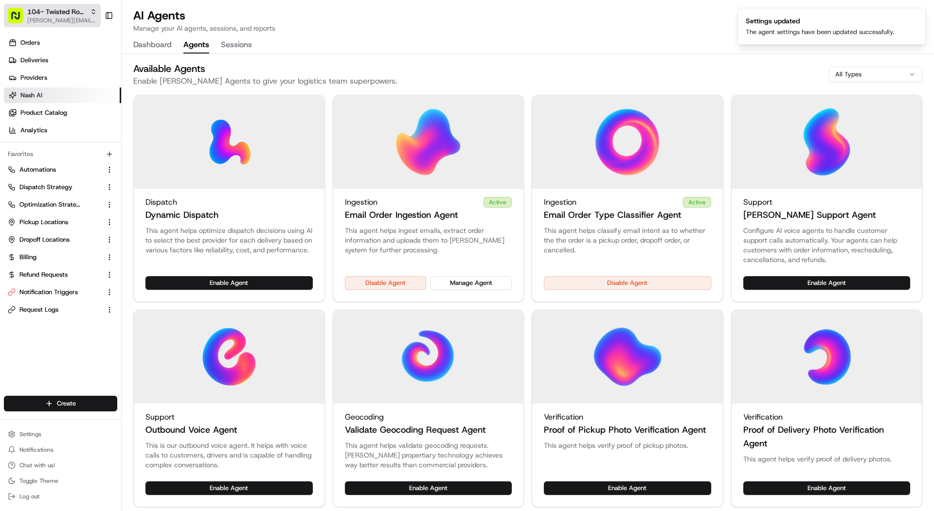
click at [41, 14] on span "104- Twisted Root Burger - Coppell" at bounding box center [56, 12] width 59 height 10
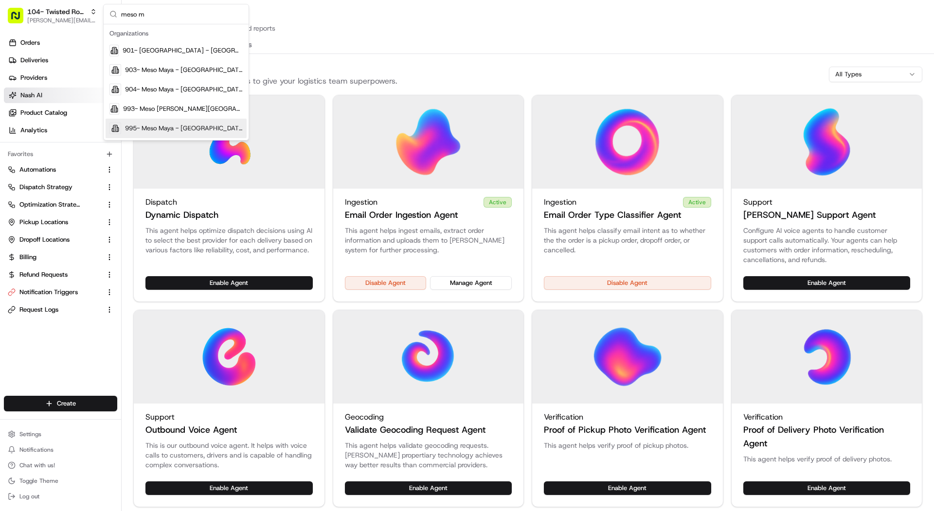
type input "meso m"
click at [160, 137] on div "995- Meso Maya - Downtown Dallas" at bounding box center [176, 128] width 141 height 19
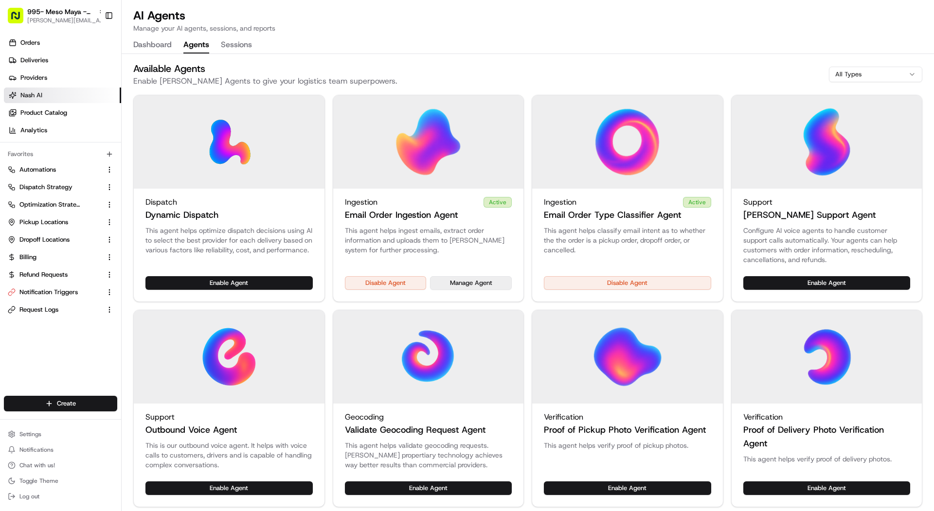
click at [475, 289] on button "Manage Agent" at bounding box center [471, 283] width 82 height 14
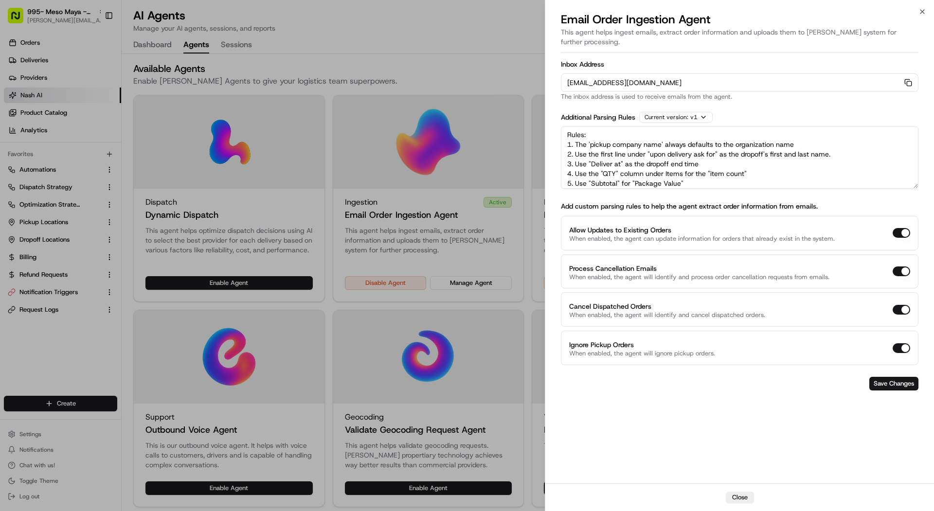
scroll to position [0, 0]
click at [149, 35] on div at bounding box center [467, 255] width 934 height 511
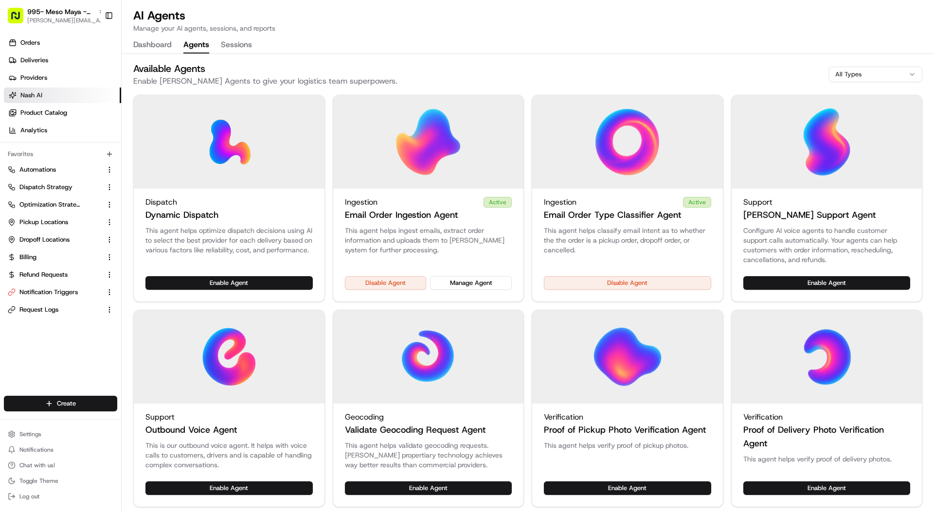
click at [485, 275] on div "This agent helps ingest emails, extract order information and uploads them to N…" at bounding box center [428, 251] width 191 height 51
click at [482, 280] on button "Manage Agent" at bounding box center [471, 283] width 82 height 14
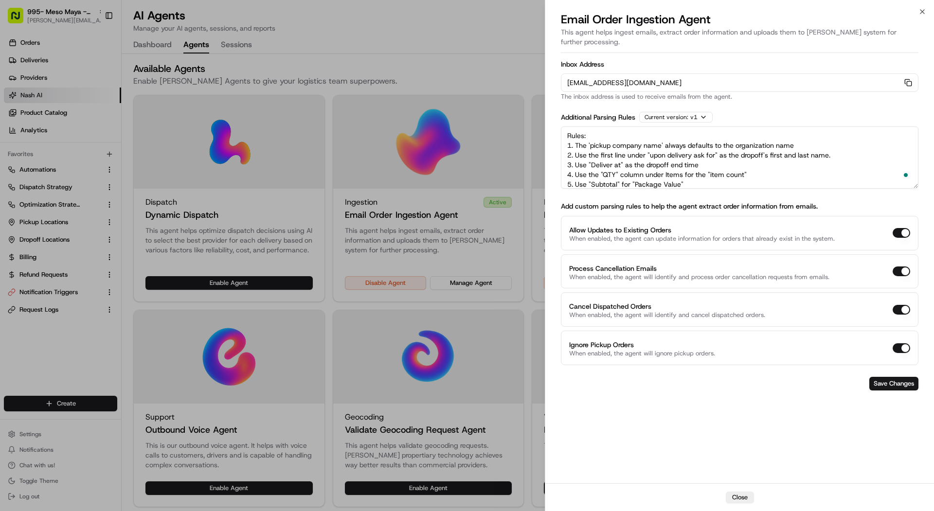
drag, startPoint x: 611, startPoint y: 170, endPoint x: 525, endPoint y: 10, distance: 181.7
click at [525, 10] on body "995- Meso Maya - Downtown Dallas mariam@usenash.com Toggle Sidebar Orders Deliv…" at bounding box center [467, 255] width 934 height 511
paste textarea "7. If the form contains "support@ezcater.com," then add an ezcater tag to the d…"
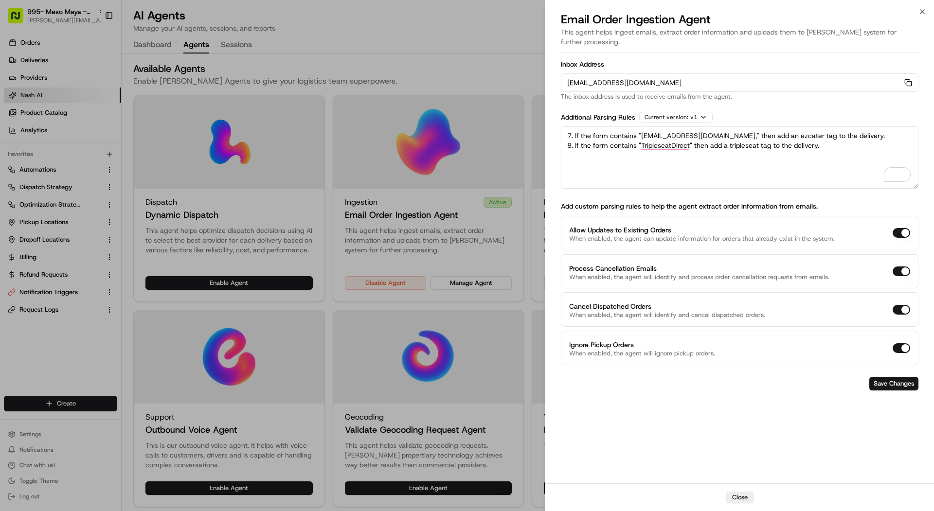
click at [646, 165] on textarea "7. If the form contains "support@ezcater.com," then add an ezcater tag to the d…" at bounding box center [740, 157] width 358 height 62
click at [829, 137] on textarea "7. If the form contains "support@ezcater.com," then add an ezcater tag to the d…" at bounding box center [740, 157] width 358 height 62
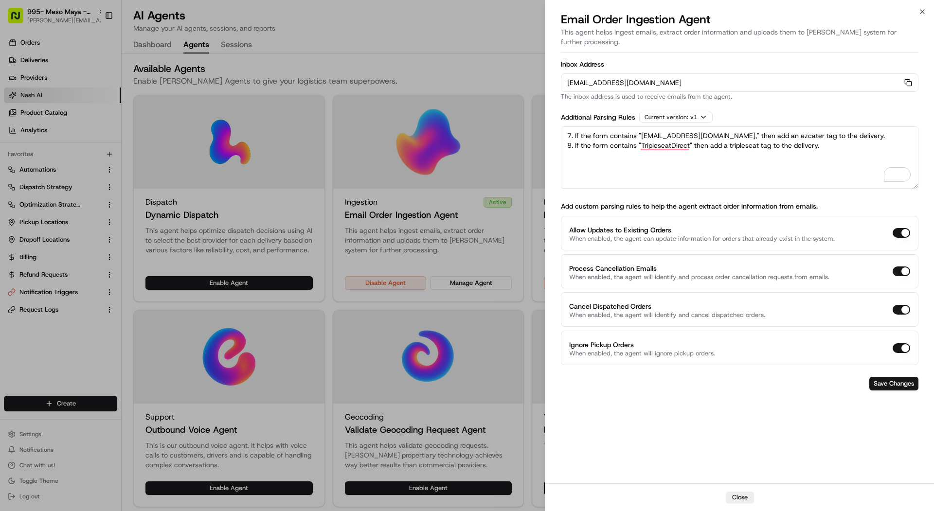
drag, startPoint x: 827, startPoint y: 137, endPoint x: 533, endPoint y: 102, distance: 296.4
click at [533, 102] on body "995- Meso Maya - Downtown Dallas mariam@usenash.com Toggle Sidebar Orders Deliv…" at bounding box center [467, 255] width 934 height 511
paste textarea "Rules: 1. The 'pickup company name' should always be "Village Burger Bar | West…"
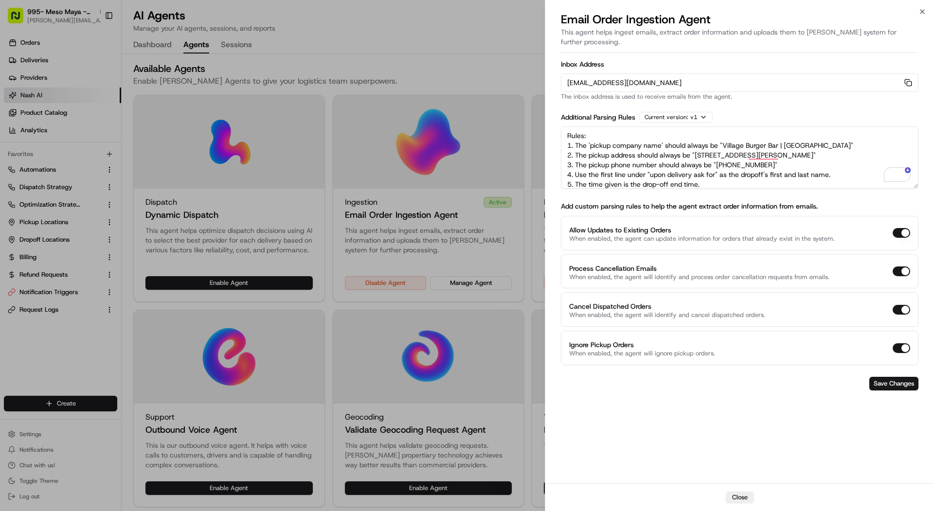
drag, startPoint x: 723, startPoint y: 135, endPoint x: 822, endPoint y: 132, distance: 98.3
click at [822, 132] on textarea "Rules: 1. The 'pickup company name' should always be "Village Burger Bar | West…" at bounding box center [740, 157] width 358 height 62
paste textarea "Meso Maya | Downtown Dallas"
drag, startPoint x: 814, startPoint y: 144, endPoint x: 697, endPoint y: 146, distance: 117.2
click at [697, 146] on textarea "Rules: 1. The 'pickup company name' should always be "Meso Maya | Downtown Dall…" at bounding box center [740, 157] width 358 height 62
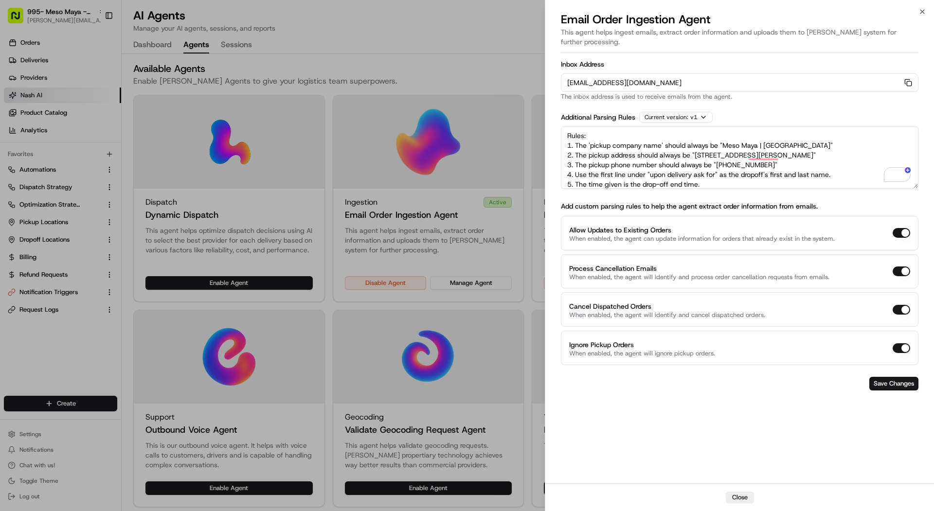
paste textarea "1611 McKinney Ave, Dallas, TX 75202"
drag, startPoint x: 775, startPoint y: 152, endPoint x: 721, endPoint y: 157, distance: 54.7
click at [721, 157] on textarea "Rules: 1. The 'pickup company name' should always be "Meso Maya | Downtown Dall…" at bounding box center [740, 157] width 358 height 62
paste textarea "(214) 484-6555"
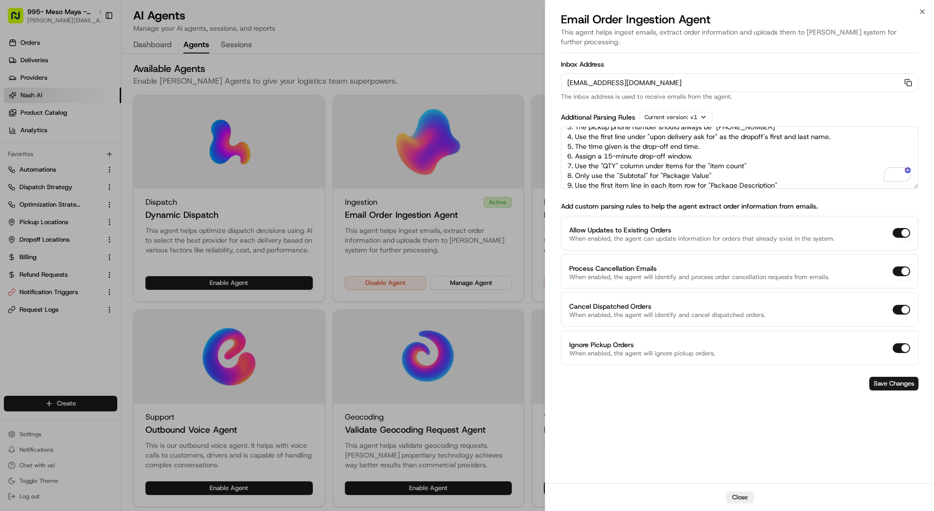
scroll to position [40, 0]
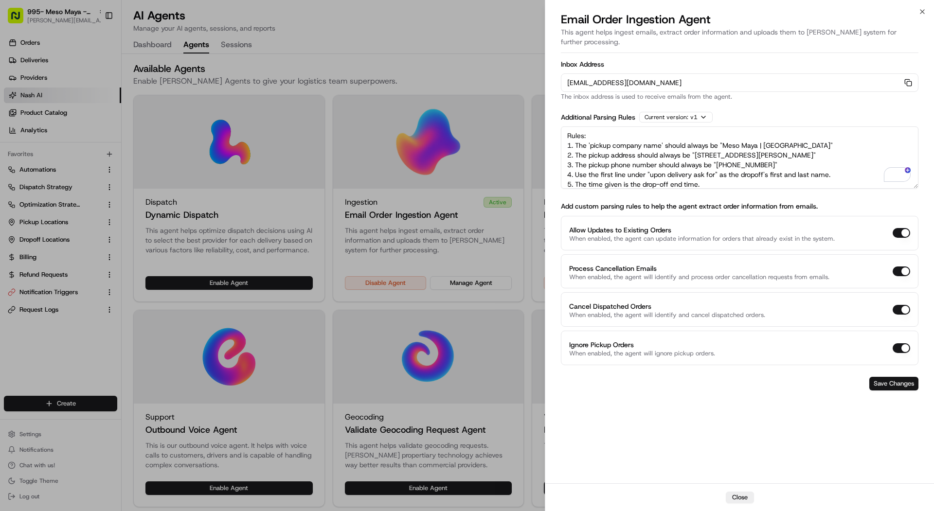
type textarea "Rules: 1. The 'pickup company name' should always be "Meso Maya | Downtown Dall…"
click at [896, 377] on button "Save Changes" at bounding box center [893, 384] width 49 height 14
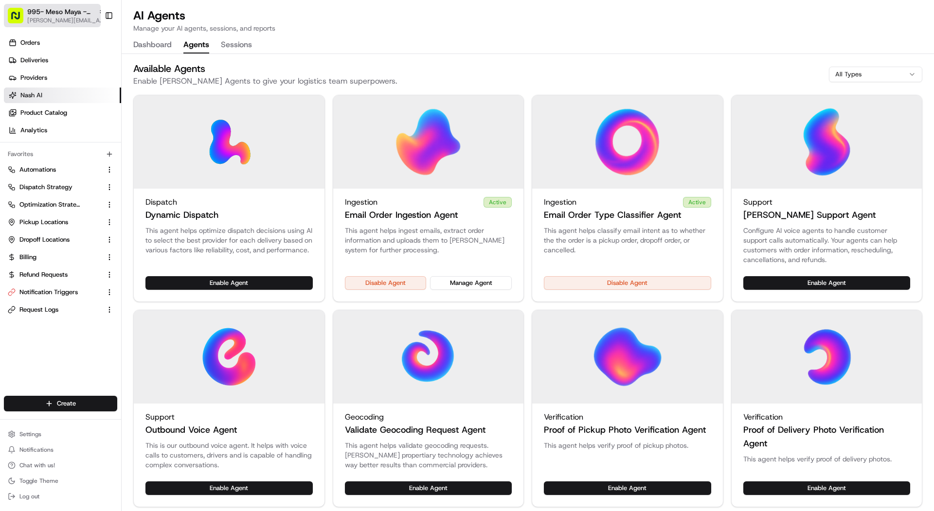
click at [98, 11] on icon "button" at bounding box center [101, 11] width 7 height 7
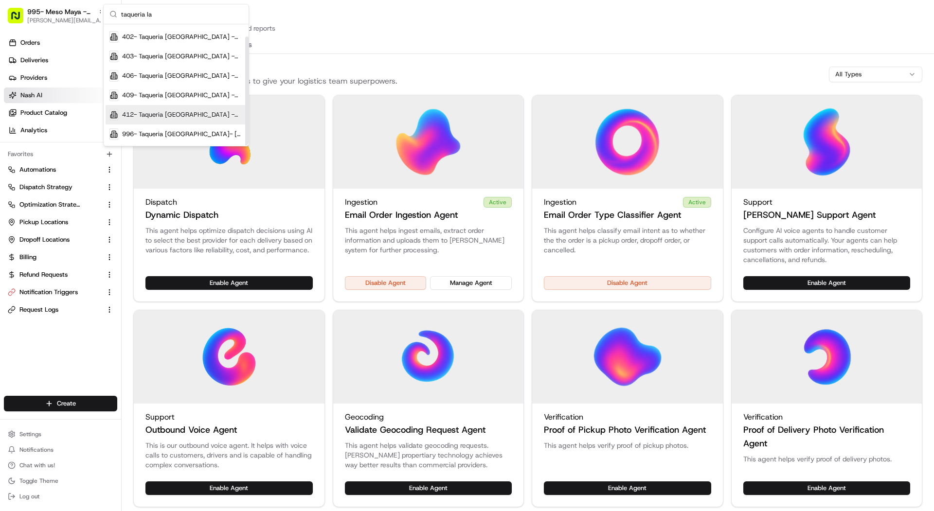
type input "taqueria la"
click at [222, 128] on div "996- Taqueria La Ventana- Downtown Dallas" at bounding box center [176, 134] width 141 height 19
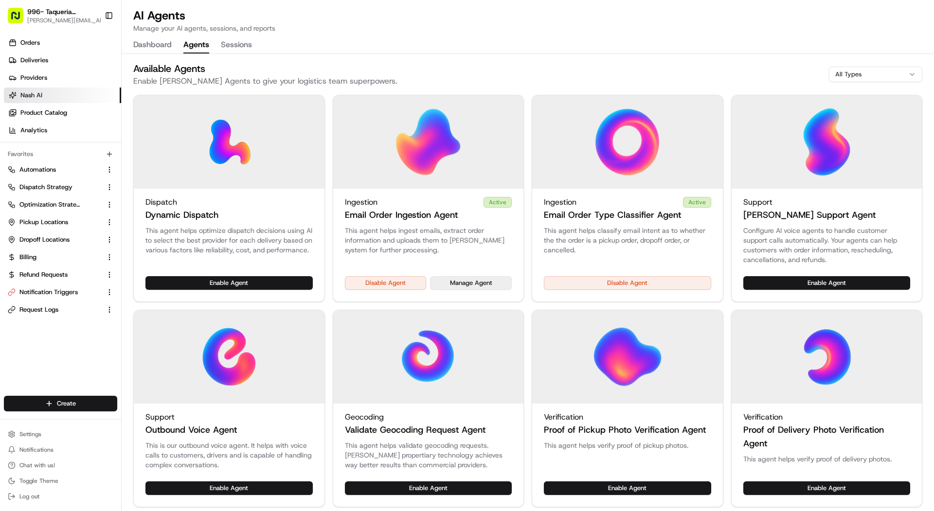
click at [494, 286] on button "Manage Agent" at bounding box center [471, 283] width 82 height 14
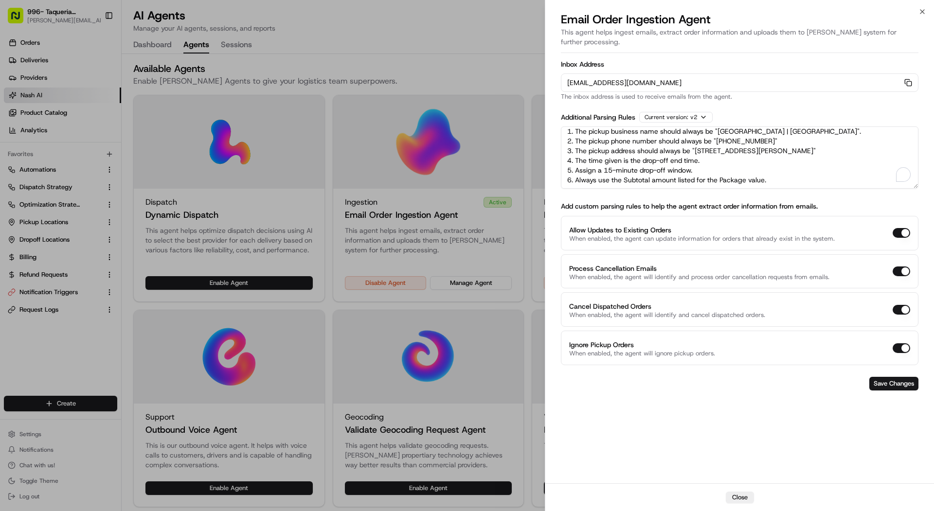
click at [786, 171] on textarea "Rules: 1. The pickup business name should always be "Taqueria La Ventana | Down…" at bounding box center [740, 157] width 358 height 62
paste textarea "(214) 484-6555"
drag, startPoint x: 636, startPoint y: 171, endPoint x: 540, endPoint y: 171, distance: 95.3
click at [540, 171] on body "996- Taqueria La Ventana- Downtown Dallas mariam@usenash.com Toggle Sidebar Ord…" at bounding box center [467, 255] width 934 height 511
paste textarea "10. if the form contains "support@ezcater.com" then add a ezcater tag to the de…"
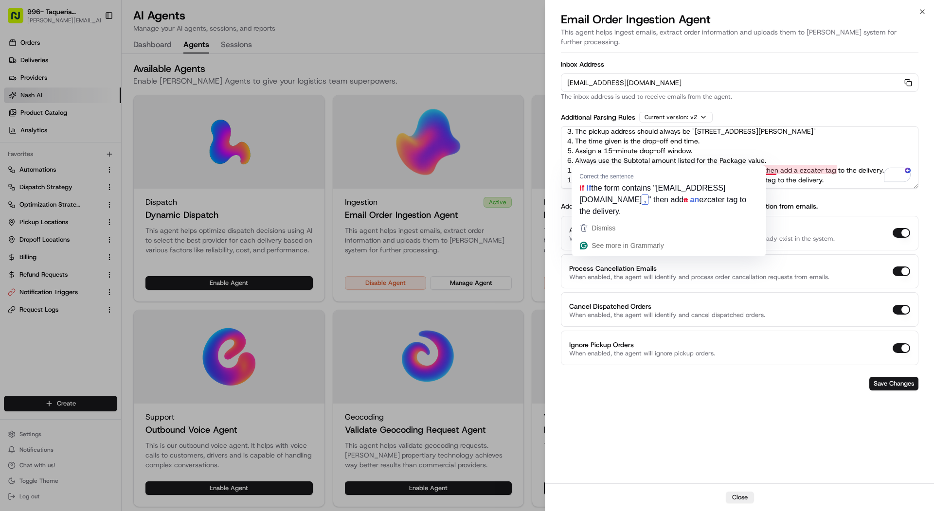
click at [571, 161] on textarea "Rules: 1. The pickup business name should always be "Taqueria La Ventana | Down…" at bounding box center [740, 157] width 358 height 62
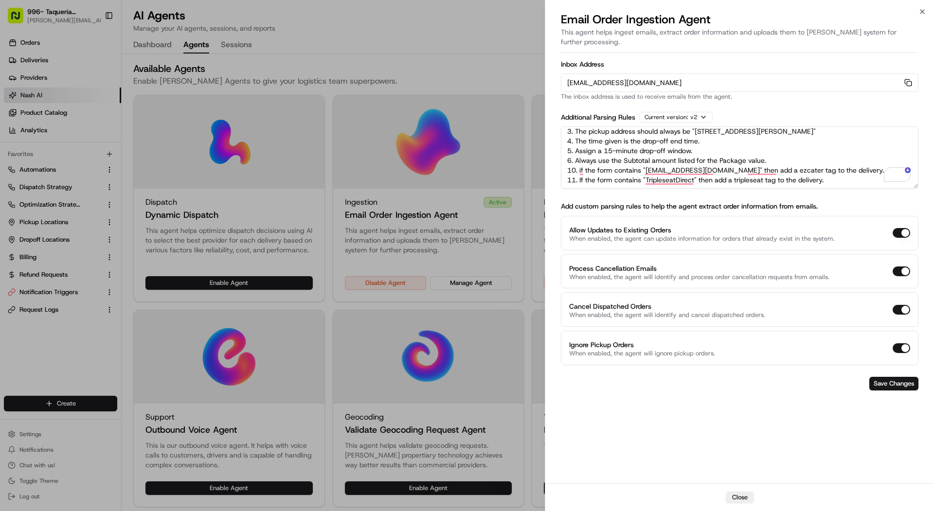
click at [575, 161] on textarea "Rules: 1. The pickup business name should always be "Taqueria La Ventana | Down…" at bounding box center [740, 157] width 358 height 62
click at [575, 172] on textarea "Rules: 1. The pickup business name should always be "Taqueria La Ventana | Down…" at bounding box center [740, 157] width 358 height 62
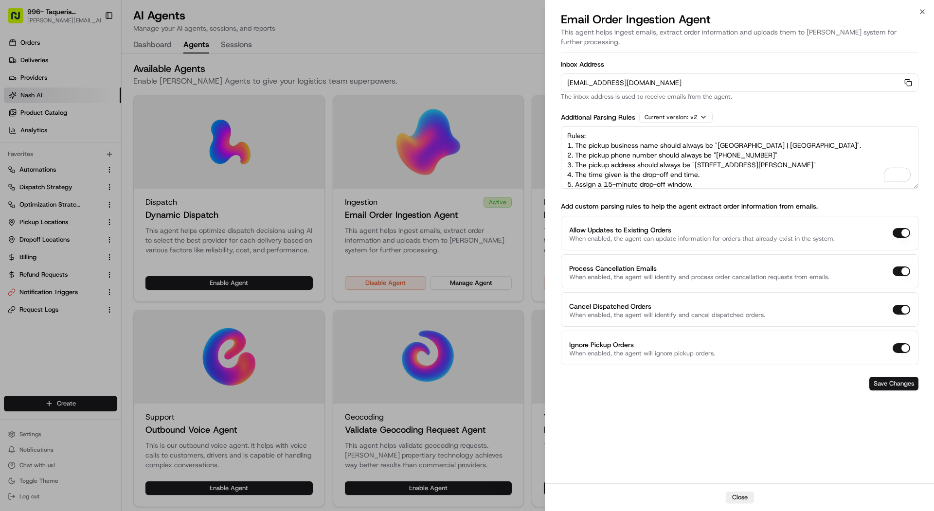
type textarea "Rules: 1. The pickup business name should always be "Taqueria La Ventana | Down…"
click at [906, 377] on button "Save Changes" at bounding box center [893, 384] width 49 height 14
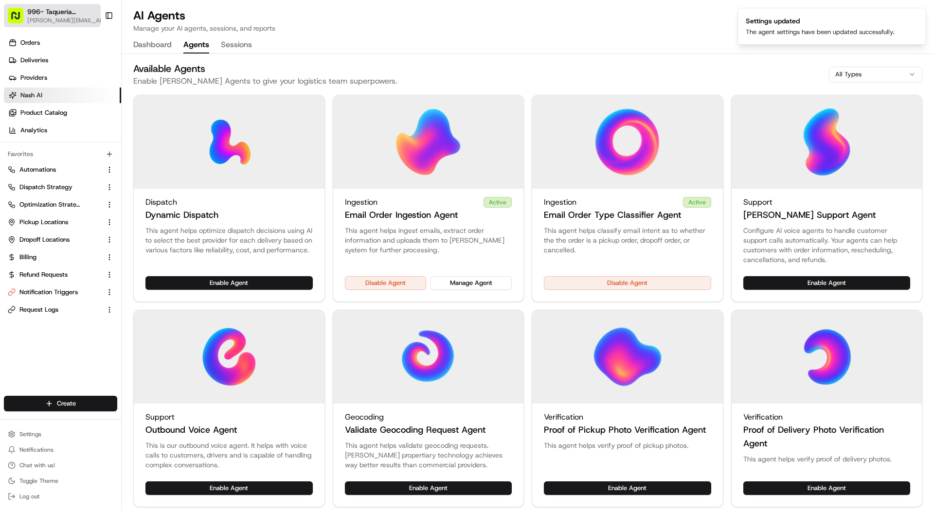
click at [17, 16] on rect "button" at bounding box center [16, 16] width 16 height 16
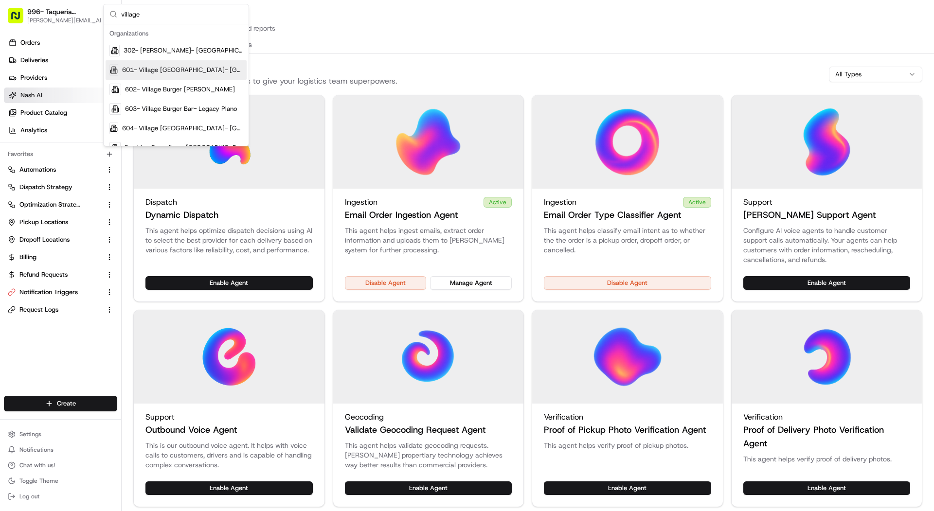
type input "village"
click at [218, 88] on div "602- Village Burger Bar- Allen" at bounding box center [176, 89] width 141 height 19
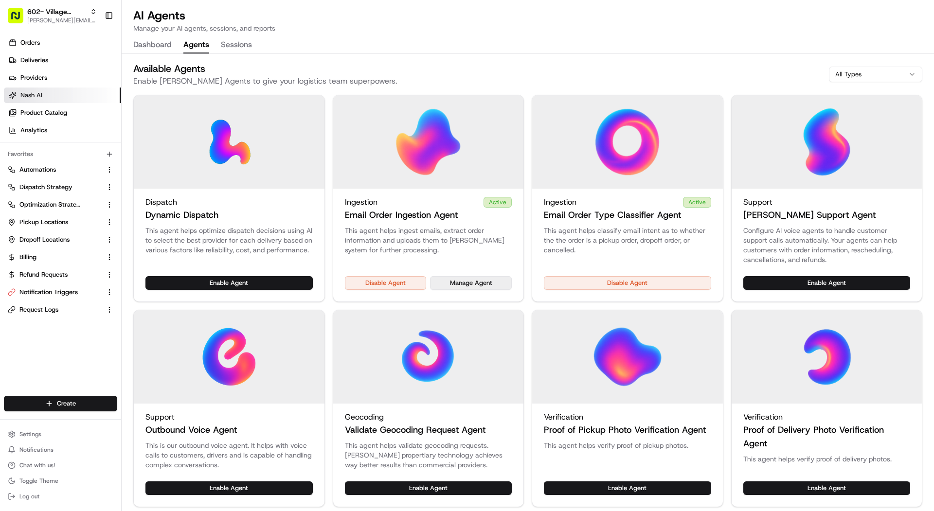
click at [482, 285] on button "Manage Agent" at bounding box center [471, 283] width 82 height 14
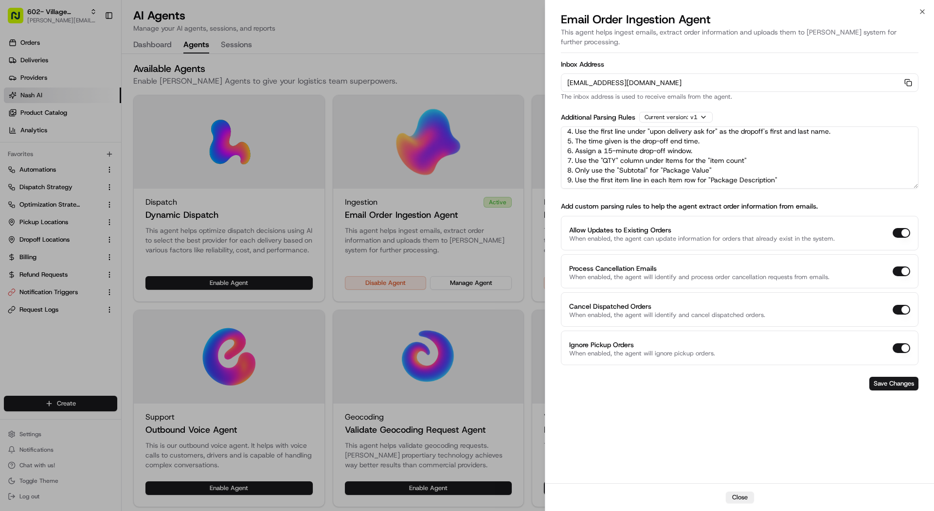
click at [795, 169] on textarea "Rules: 1. The 'pickup company name' should always be "Village Burger Bar | Alle…" at bounding box center [740, 157] width 358 height 62
paste textarea "10. if the form contains "support@ezcater.com" then add a ezcater tag to the de…"
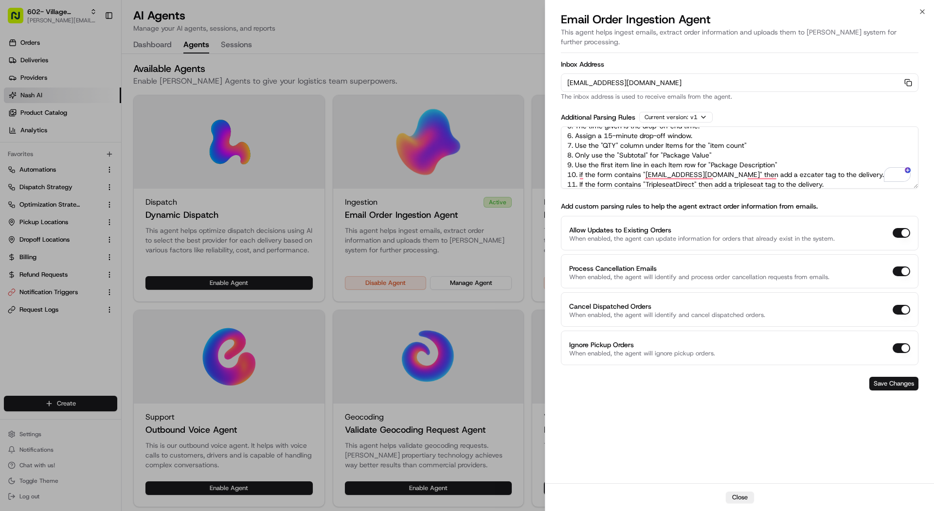
type textarea "Rules: 1. The 'pickup company name' should always be "Village Burger Bar | Alle…"
click at [885, 377] on button "Save Changes" at bounding box center [893, 384] width 49 height 14
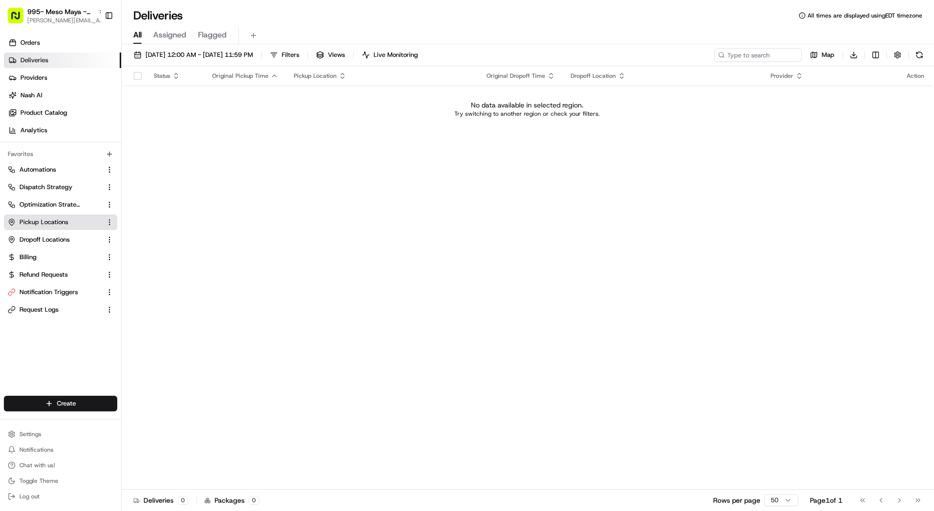
click at [56, 225] on span "Pickup Locations" at bounding box center [43, 222] width 49 height 9
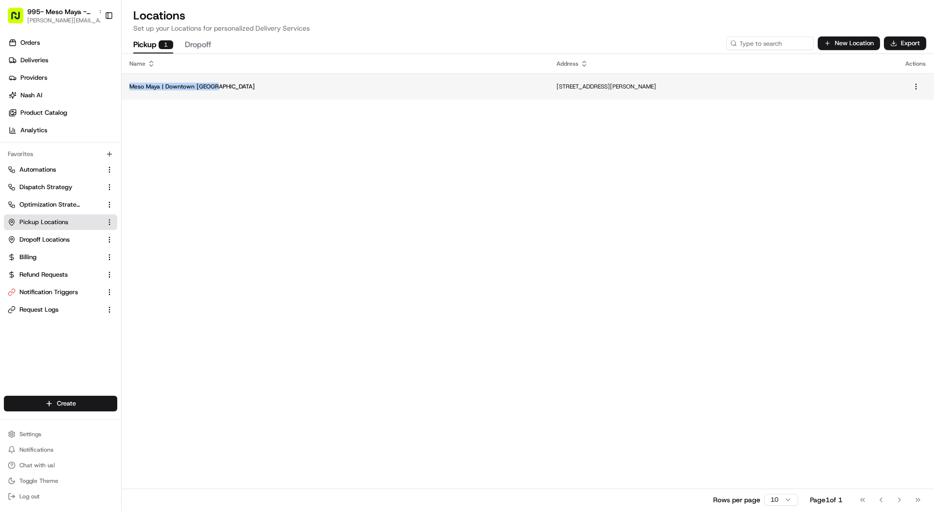
copy p "Meso Maya | Downtown Dallas"
drag, startPoint x: 225, startPoint y: 84, endPoint x: 129, endPoint y: 86, distance: 95.9
click at [129, 86] on td "Meso Maya | Downtown Dallas" at bounding box center [335, 86] width 427 height 26
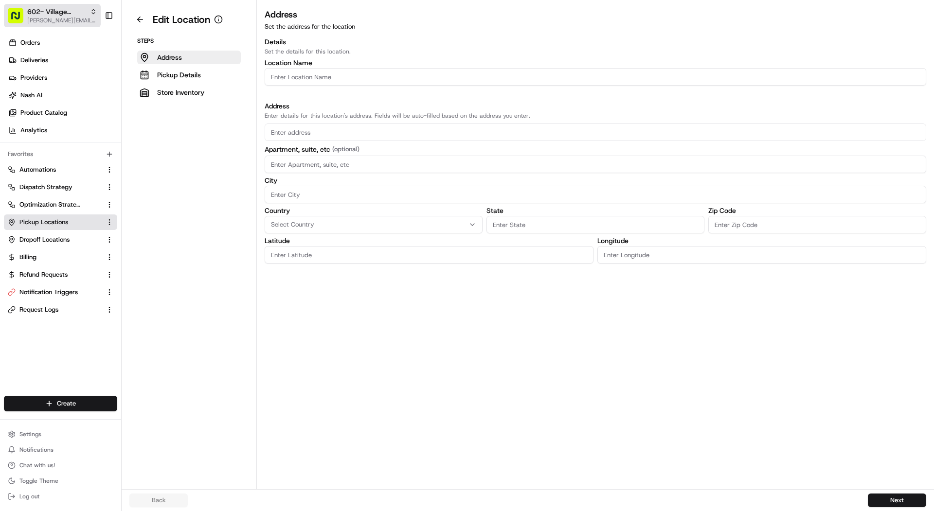
click at [75, 5] on button "602- Village Burger Bar- Allen [EMAIL_ADDRESS][DOMAIN_NAME]" at bounding box center [52, 15] width 97 height 23
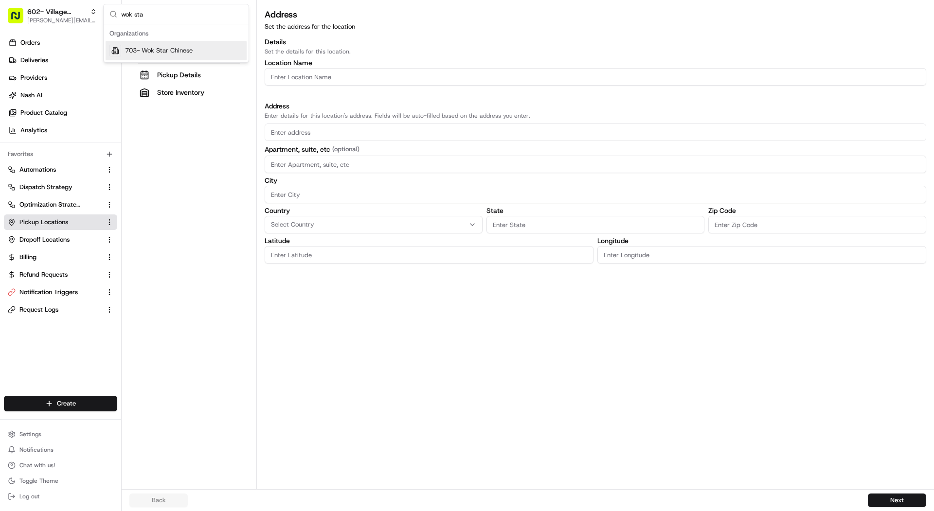
type input "wok sta"
click at [194, 46] on div "703- Wok Star Chinese" at bounding box center [176, 50] width 141 height 19
click at [54, 94] on link "Nash AI" at bounding box center [62, 96] width 117 height 16
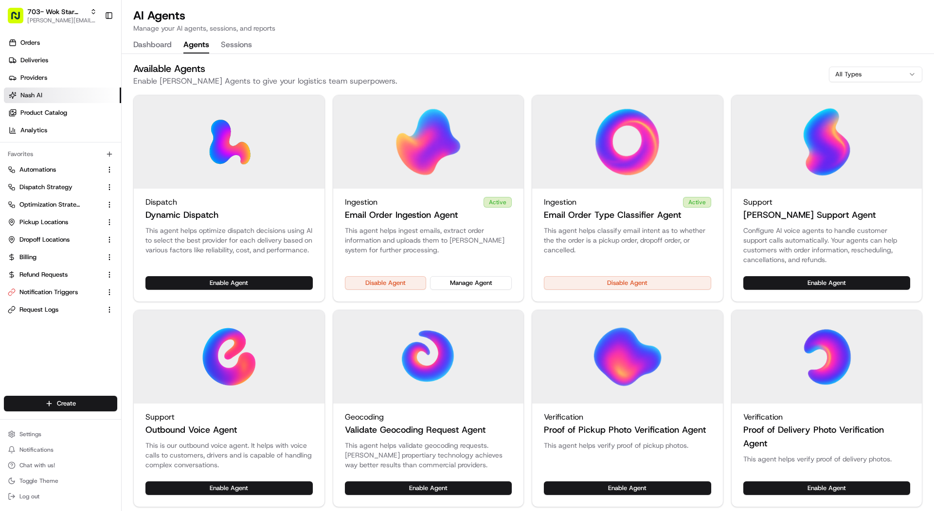
click at [207, 50] on button "Agents" at bounding box center [196, 45] width 26 height 17
click at [481, 281] on button "Manage Agent" at bounding box center [471, 283] width 82 height 14
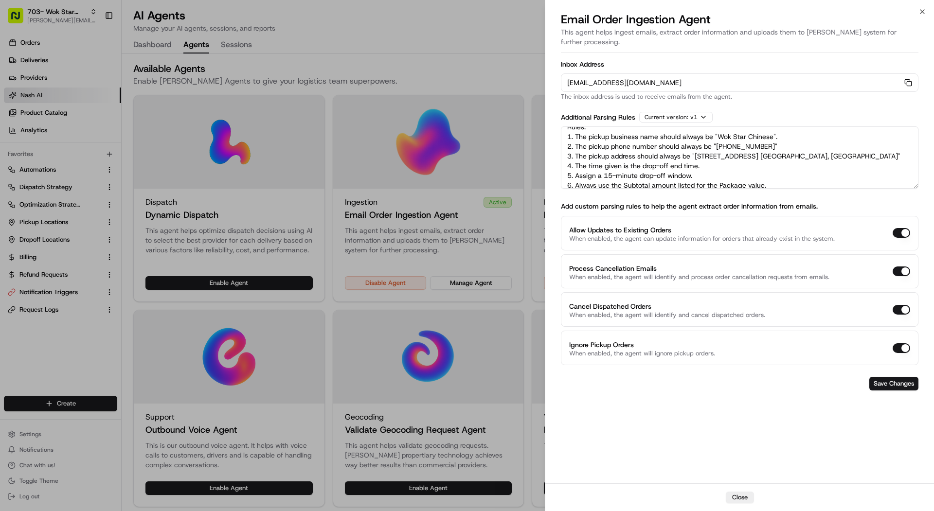
scroll to position [14, 0]
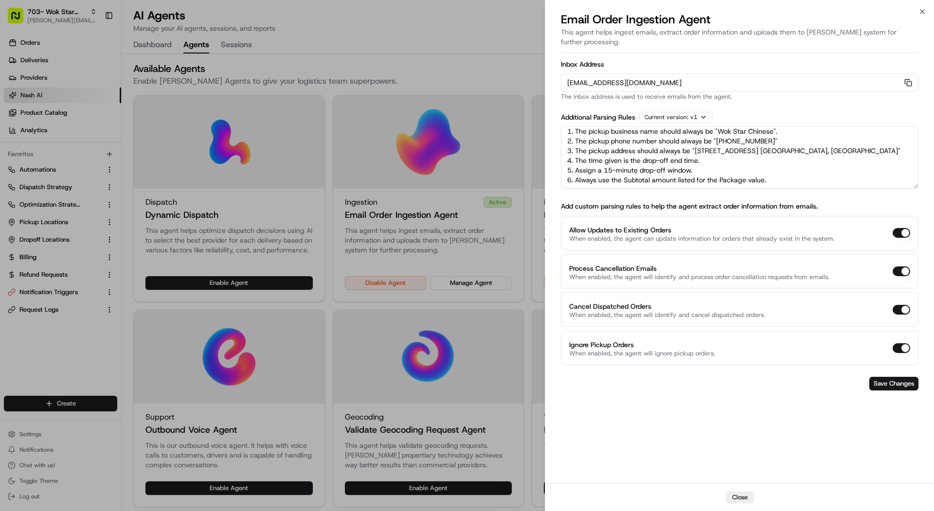
click at [790, 170] on textarea "Rules: 1. The pickup business name should always be "Wok Star Chinese". 2. The …" at bounding box center [740, 157] width 358 height 62
paste textarea "10. if the form contains "[EMAIL_ADDRESS][DOMAIN_NAME]" then add a ezcater tag …"
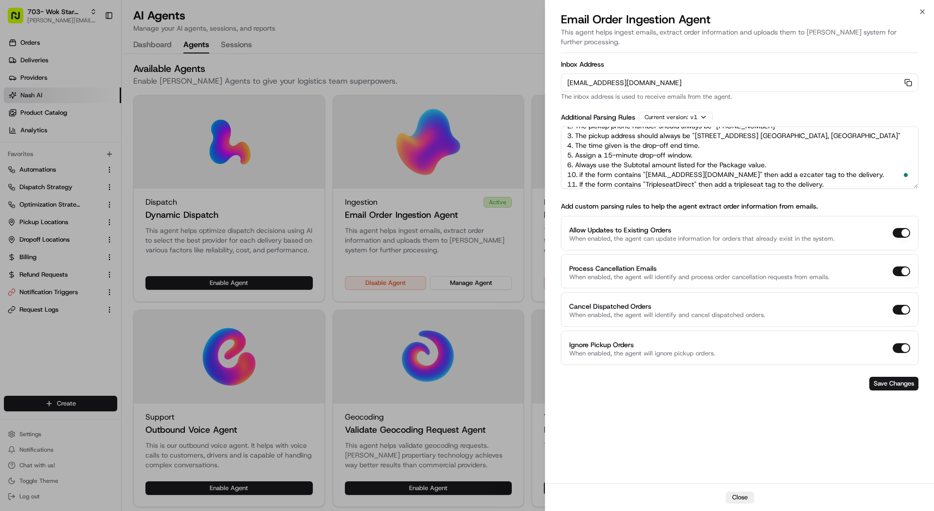
scroll to position [29, 0]
click at [575, 164] on textarea "Rules: 1. The pickup business name should always be "Wok Star Chinese". 2. The …" at bounding box center [740, 157] width 358 height 62
click at [575, 176] on textarea "Rules: 1. The pickup business name should always be "Wok Star Chinese". 2. The …" at bounding box center [740, 157] width 358 height 62
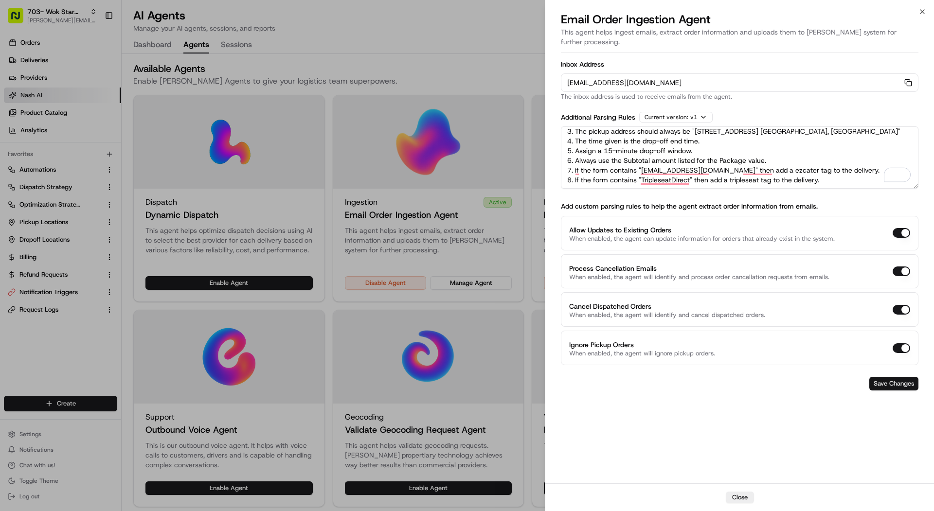
type textarea "Rules: 1. The pickup business name should always be "Wok Star Chinese". 2. The …"
click at [880, 377] on button "Save Changes" at bounding box center [893, 384] width 49 height 14
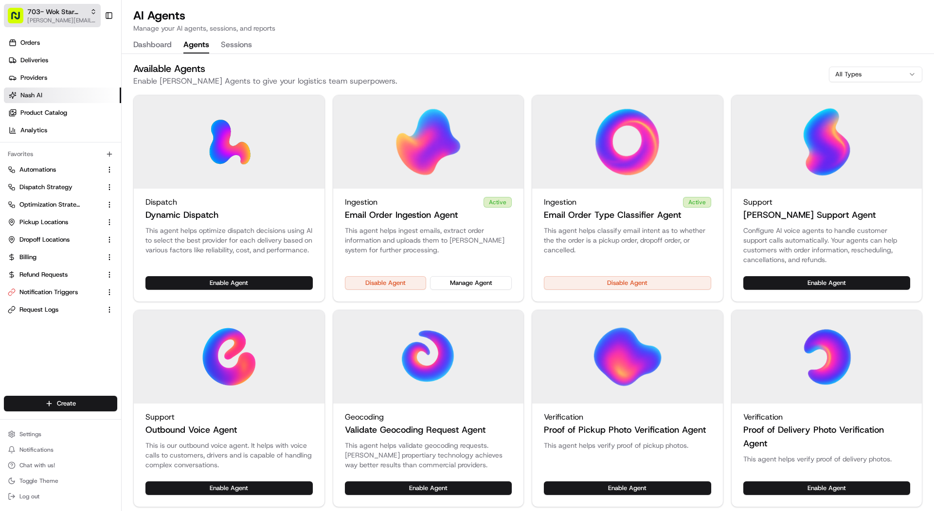
click at [42, 20] on span "[PERSON_NAME][EMAIL_ADDRESS][DOMAIN_NAME]" at bounding box center [62, 21] width 70 height 8
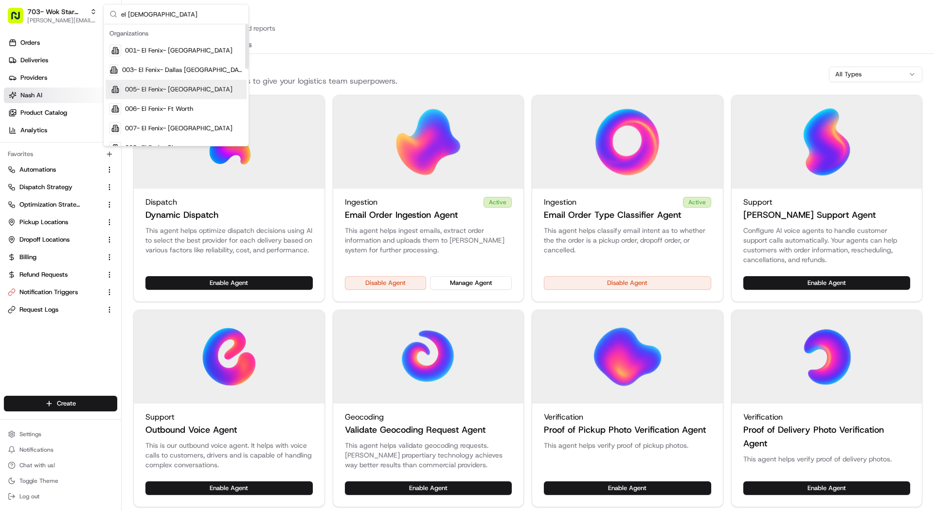
type input "el fe"
click at [177, 105] on span "006- El Fenix- Ft Worth" at bounding box center [159, 109] width 68 height 9
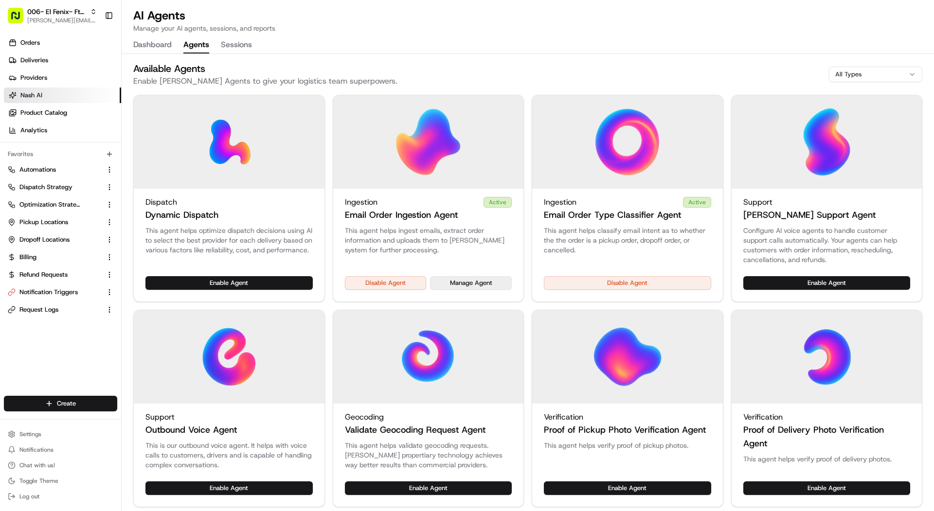
click at [462, 281] on button "Manage Agent" at bounding box center [471, 283] width 82 height 14
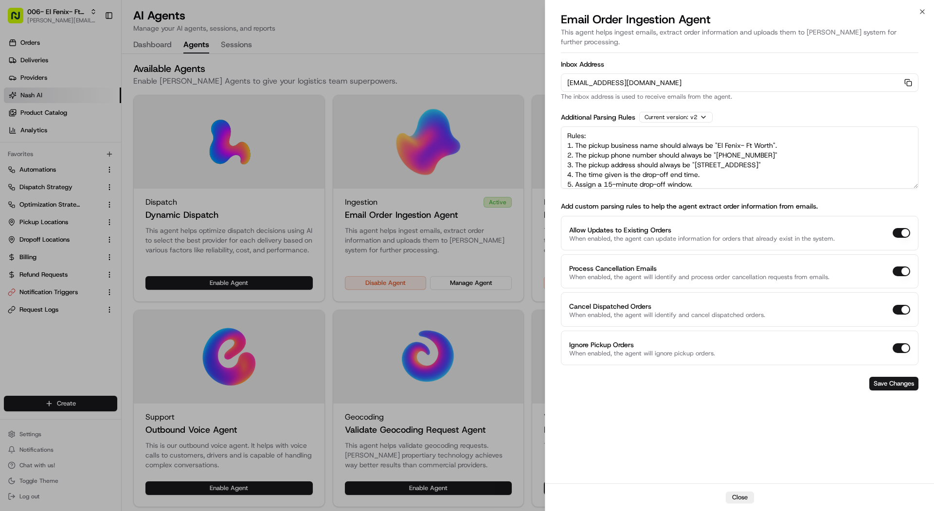
scroll to position [14, 0]
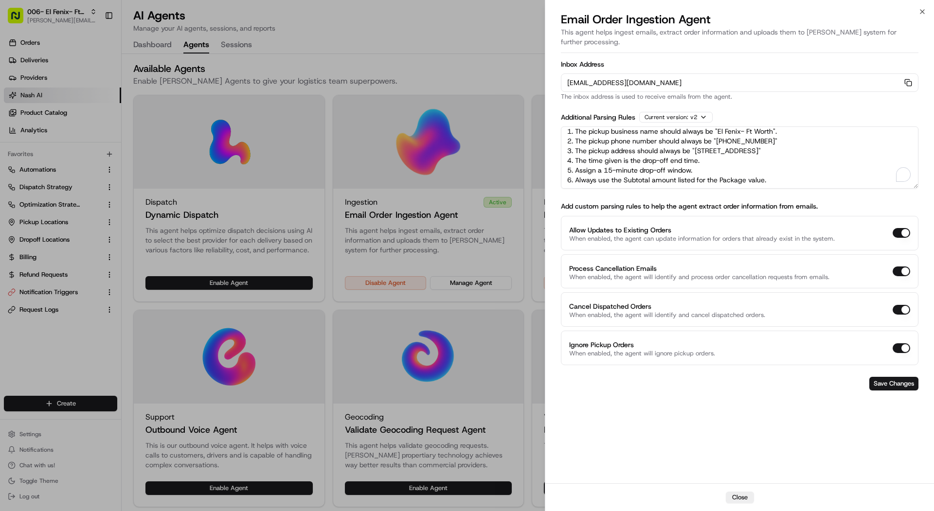
click at [792, 175] on textarea "Rules: 1. The pickup business name should always be "El Fenix- Ft Worth". 2. Th…" at bounding box center [740, 157] width 358 height 62
paste textarea "10. if the form contains "support@ezcater.com" then add a ezcater tag to the de…"
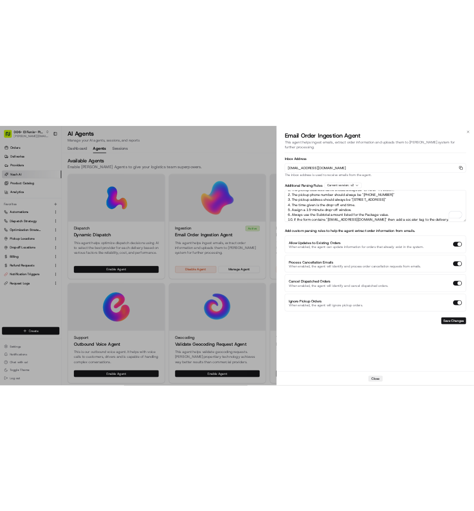
scroll to position [29, 0]
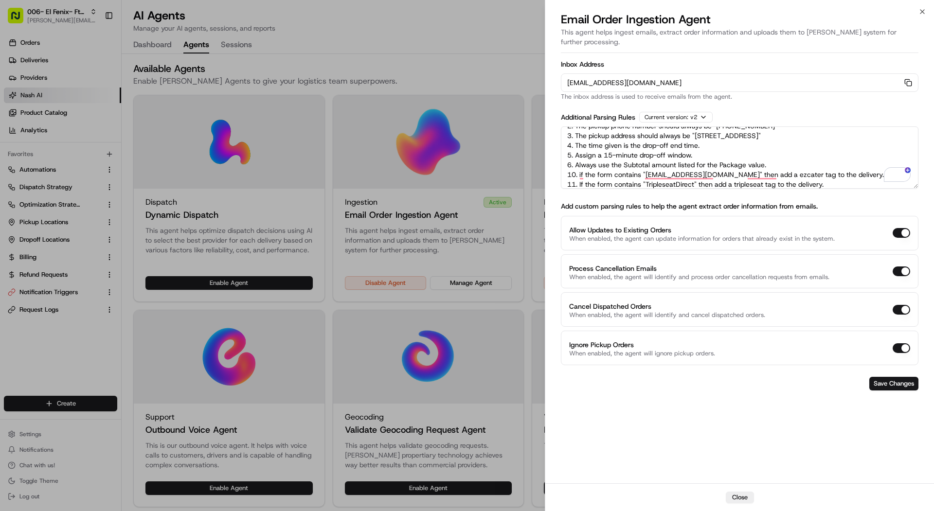
click at [574, 162] on textarea "Rules: 1. The pickup business name should always be "El Fenix- Ft Worth". 2. Th…" at bounding box center [740, 157] width 358 height 62
click at [576, 174] on textarea "Rules: 1. The pickup business name should always be "El Fenix- Ft Worth". 2. Th…" at bounding box center [740, 157] width 358 height 62
type textarea "Rules: 1. The pickup business name should always be "El Fenix- Ft Worth". 2. Th…"
click at [878, 377] on button "Save Changes" at bounding box center [893, 384] width 49 height 14
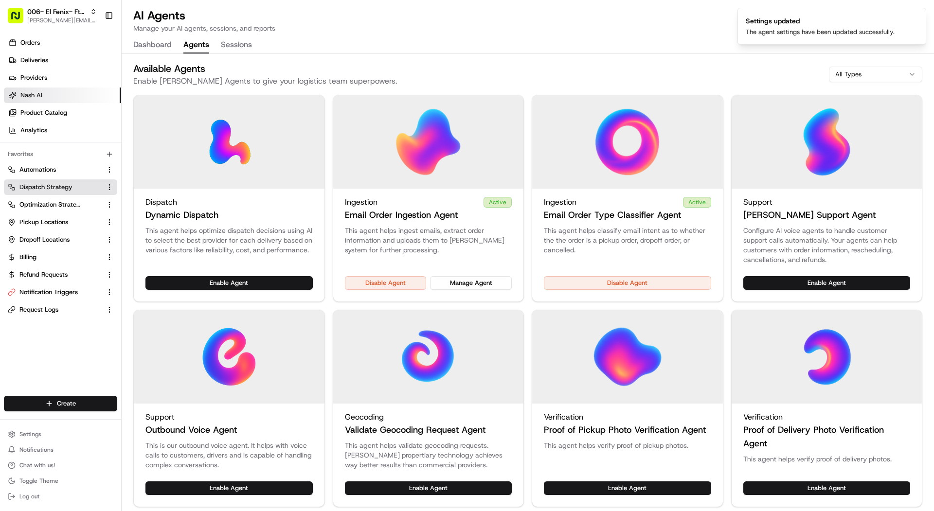
click at [69, 185] on span "Dispatch Strategy" at bounding box center [45, 187] width 53 height 9
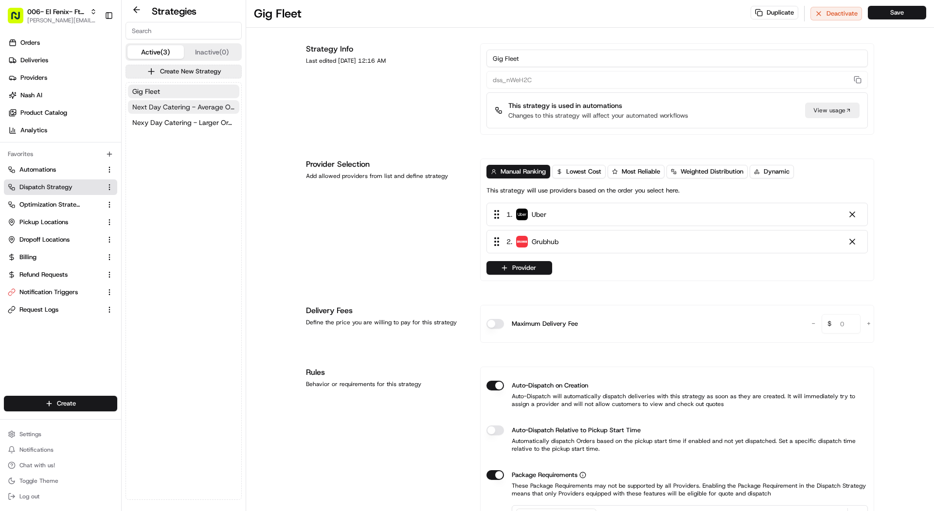
click at [192, 107] on span "Next Day Catering - Average Orders" at bounding box center [183, 107] width 103 height 10
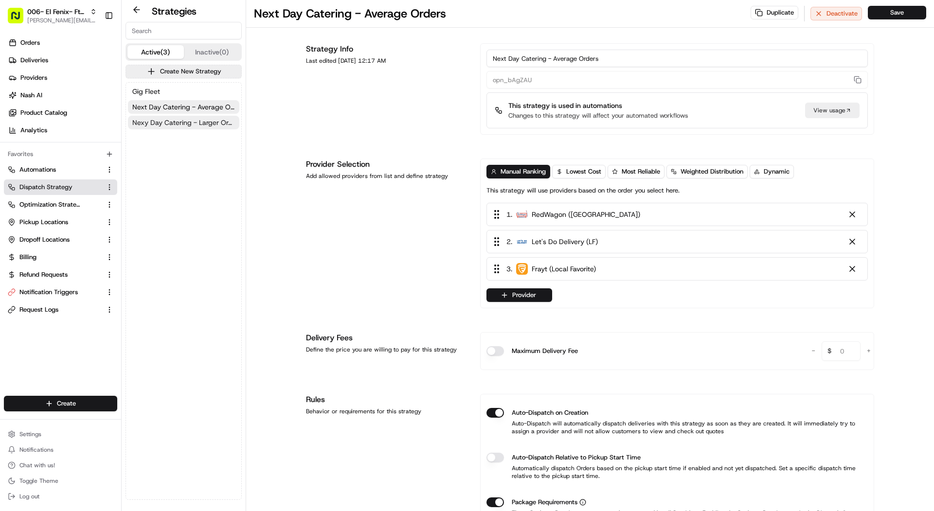
click at [187, 118] on span "Nexy Day Catering - Larger Orders" at bounding box center [183, 123] width 103 height 10
click at [59, 18] on span "[PERSON_NAME][EMAIL_ADDRESS][DOMAIN_NAME]" at bounding box center [62, 21] width 70 height 8
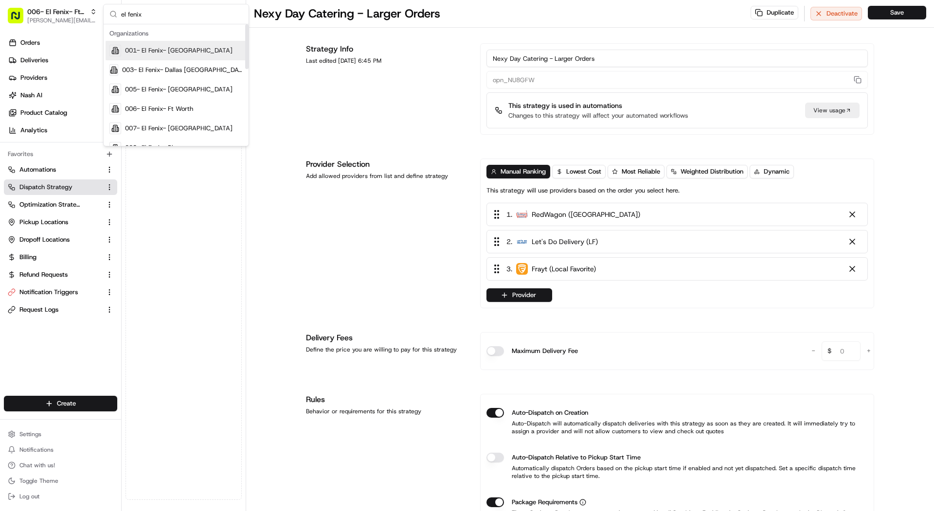
type input "el fenix"
click at [181, 52] on span "001- El Fenix- Dallas Downtown" at bounding box center [178, 50] width 107 height 9
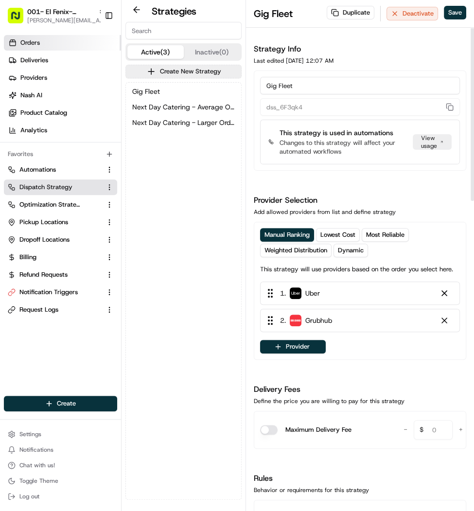
click at [42, 45] on link "Orders" at bounding box center [62, 43] width 117 height 16
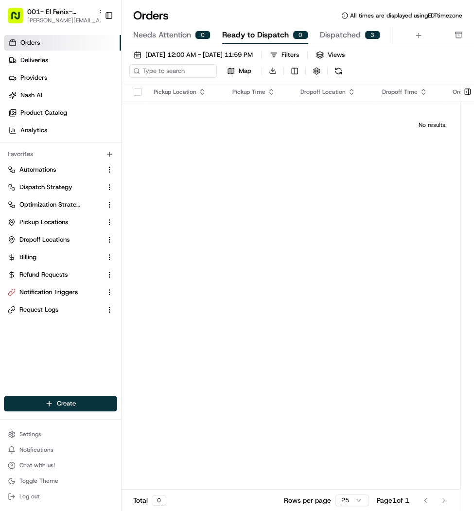
click at [345, 32] on span "Dispatched" at bounding box center [340, 35] width 41 height 12
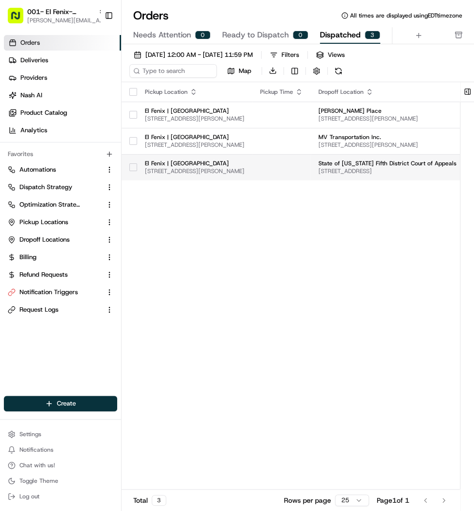
click at [311, 174] on td at bounding box center [281, 167] width 58 height 26
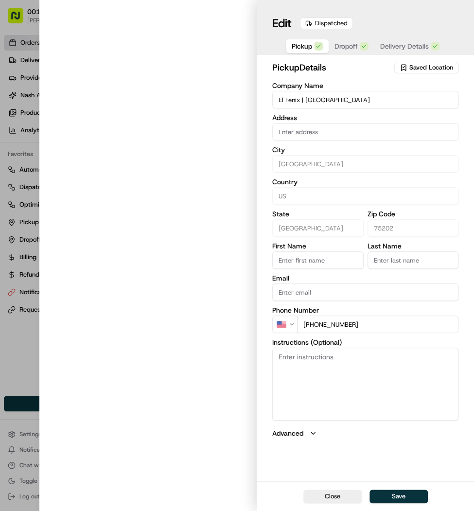
type input "1601 McKinney Ave, Dallas, TX 75202"
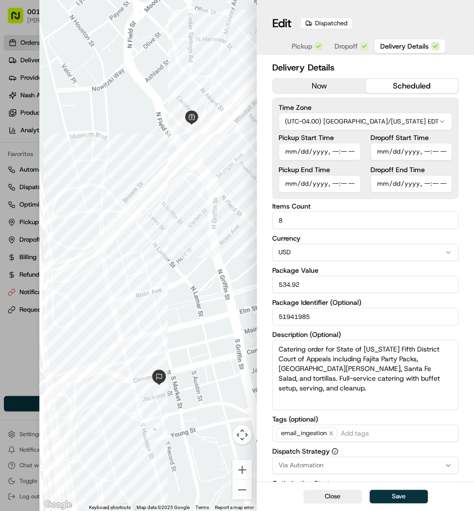
click at [413, 48] on span "Delivery Details" at bounding box center [404, 46] width 49 height 10
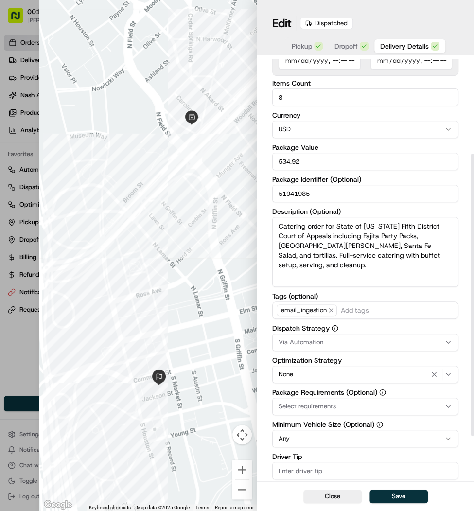
scroll to position [210, 0]
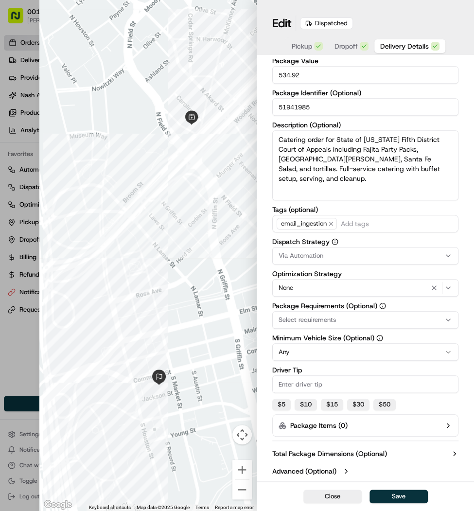
click at [350, 49] on span "Dropoff" at bounding box center [346, 46] width 23 height 10
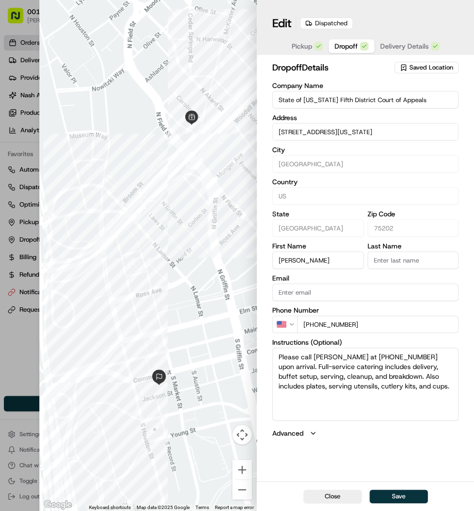
scroll to position [0, 0]
click at [407, 50] on span "Delivery Details" at bounding box center [404, 46] width 49 height 10
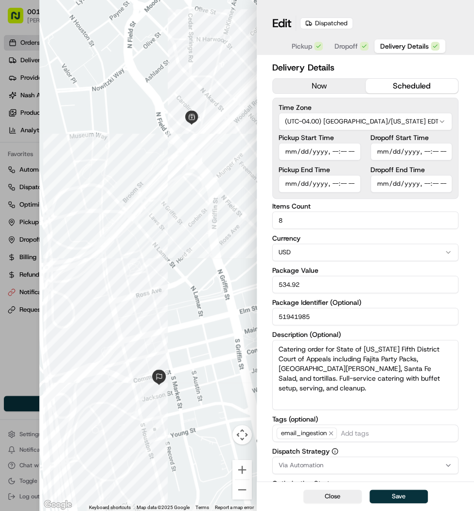
click at [307, 46] on span "Pickup" at bounding box center [302, 46] width 20 height 10
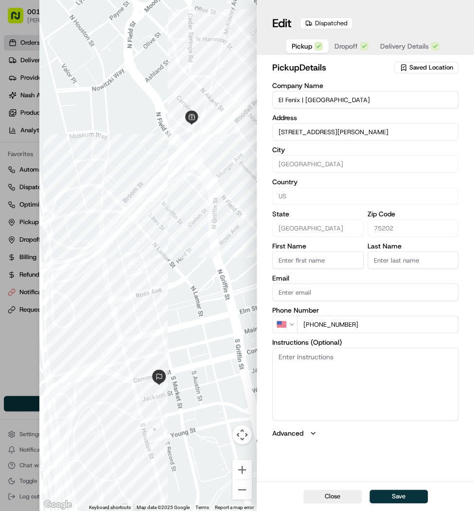
click at [348, 46] on span "Dropoff" at bounding box center [346, 46] width 23 height 10
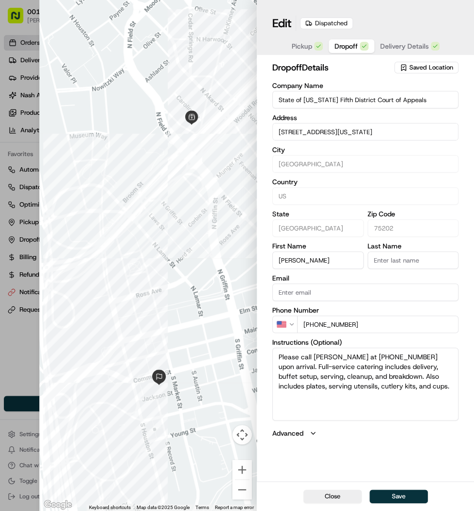
click at [20, 81] on div at bounding box center [237, 255] width 474 height 511
type input "+1"
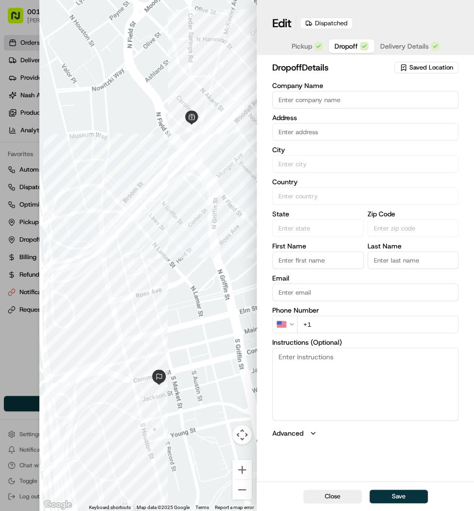
click at [20, 81] on div at bounding box center [237, 255] width 474 height 511
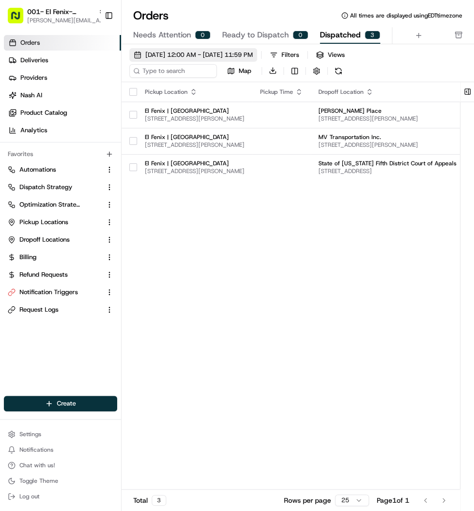
click at [237, 51] on span "08/01/2025 12:00 AM - 08/31/2025 11:59 PM" at bounding box center [198, 55] width 107 height 9
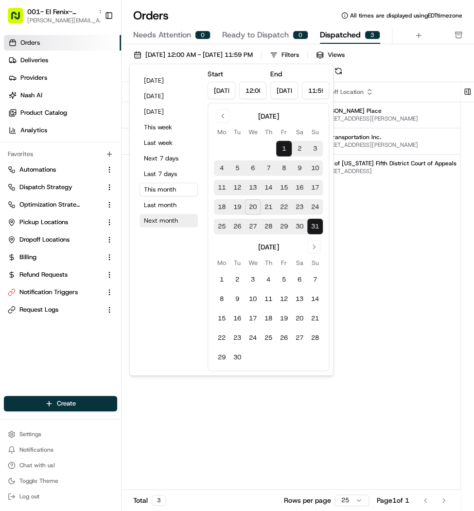
click at [159, 219] on button "Next month" at bounding box center [169, 221] width 58 height 14
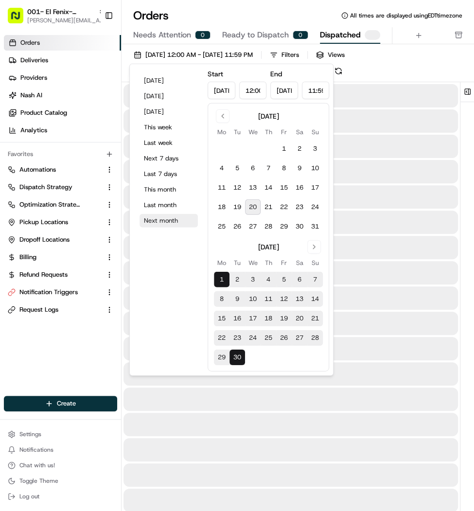
type input "Sep 1, 2025"
type input "Sep 30, 2025"
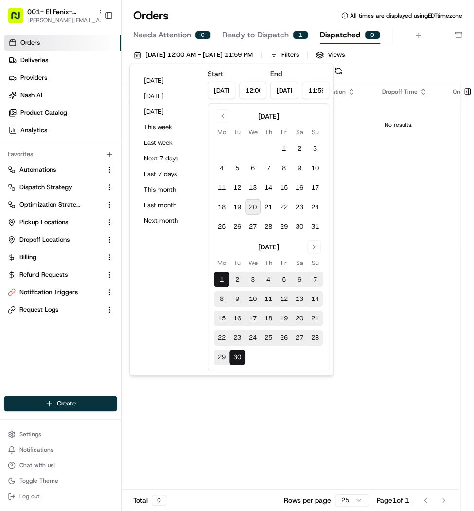
click at [308, 8] on div "Orders All times are displayed using EDT timezone" at bounding box center [298, 16] width 353 height 16
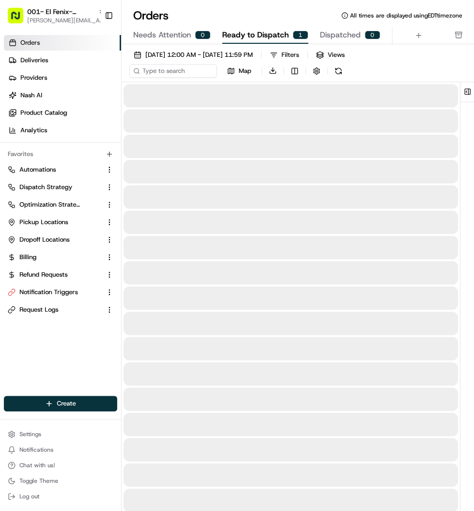
click at [265, 39] on span "Ready to Dispatch" at bounding box center [255, 35] width 67 height 12
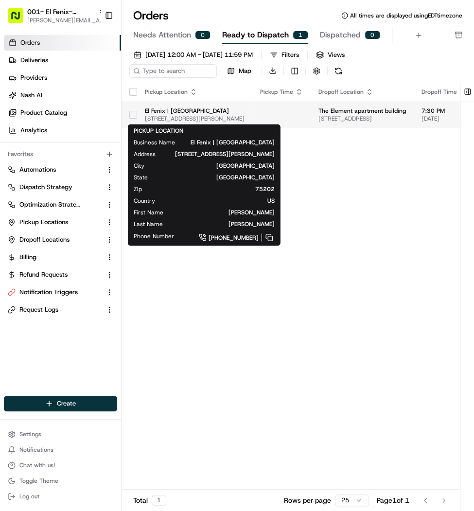
click at [245, 115] on span "1601 McKinney Ave, Dallas, TX 75202, USA" at bounding box center [195, 119] width 100 height 8
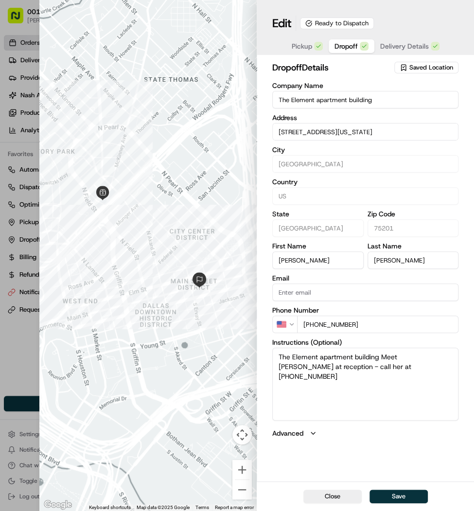
click at [405, 41] on span "Delivery Details" at bounding box center [404, 46] width 49 height 10
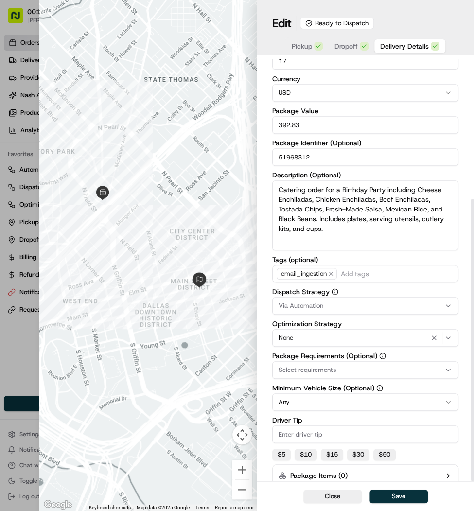
scroll to position [210, 0]
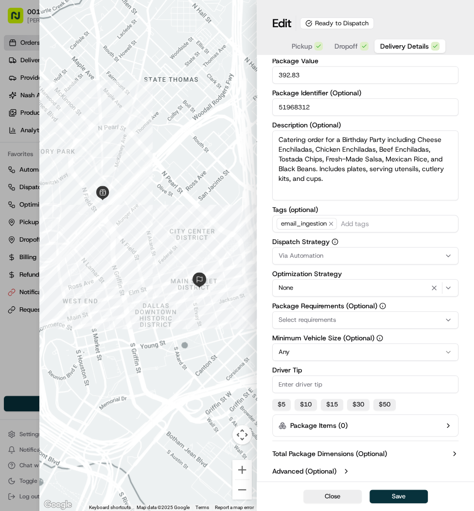
click at [377, 228] on input "text" at bounding box center [396, 224] width 115 height 12
type input "1"
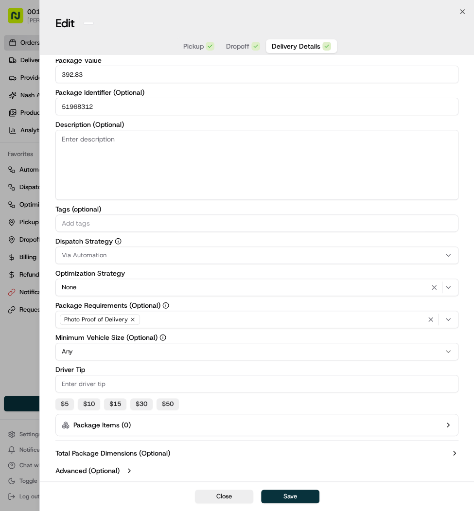
click at [5, 130] on div at bounding box center [237, 255] width 474 height 511
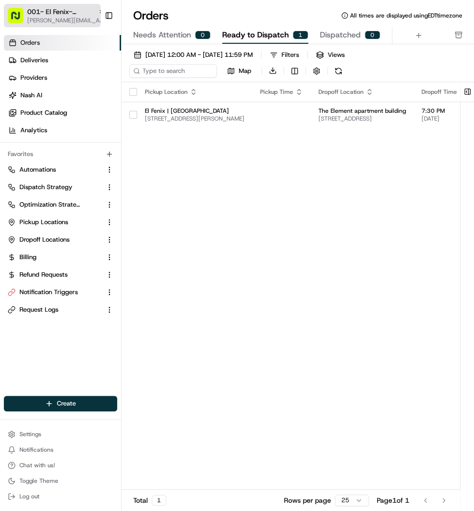
click at [58, 25] on button "001- El Fenix- Dallas Downtown mariam@usenash.com" at bounding box center [52, 15] width 97 height 23
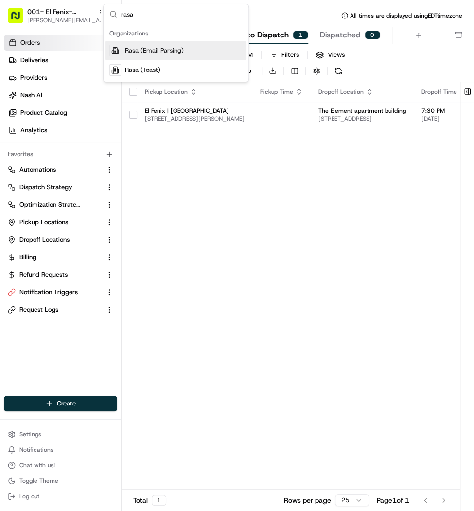
type input "rasa"
click at [146, 54] on span "Rasa (Email Parsing)" at bounding box center [154, 50] width 59 height 9
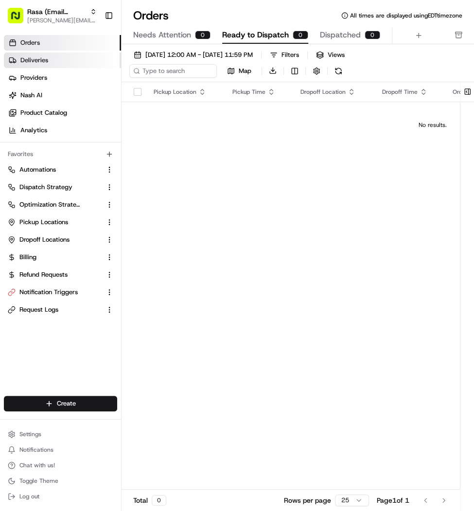
click at [53, 67] on link "Deliveries" at bounding box center [62, 61] width 117 height 16
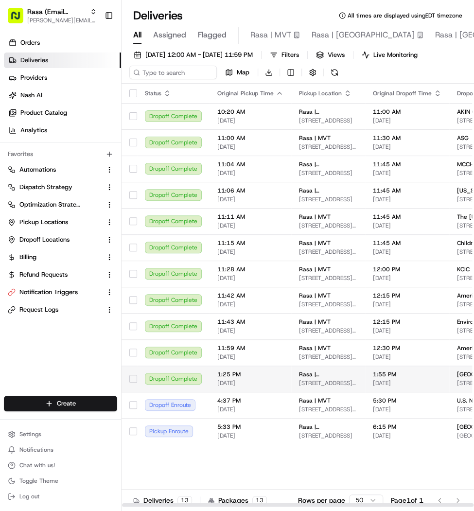
click at [265, 377] on span "1:25 PM" at bounding box center [250, 375] width 66 height 8
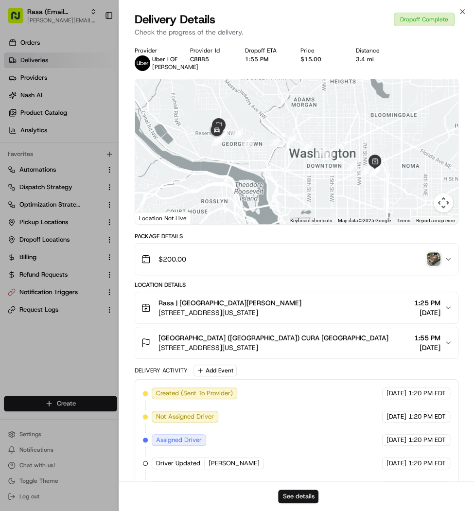
click at [300, 492] on button "See details" at bounding box center [298, 497] width 40 height 14
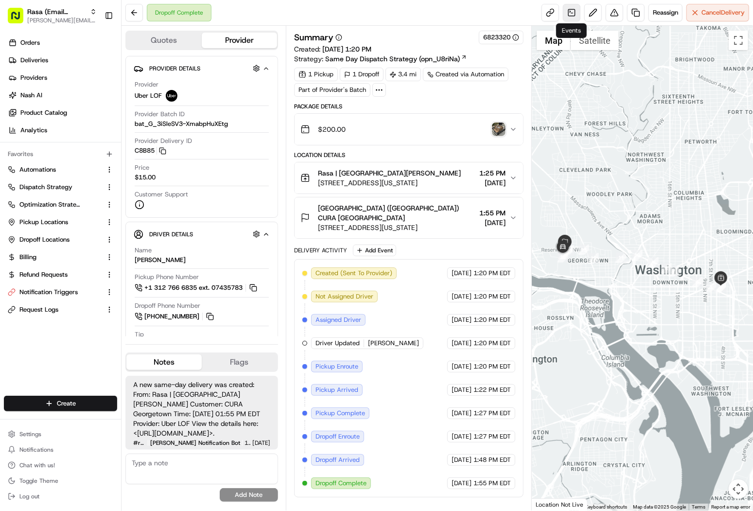
click at [474, 15] on link at bounding box center [572, 13] width 18 height 18
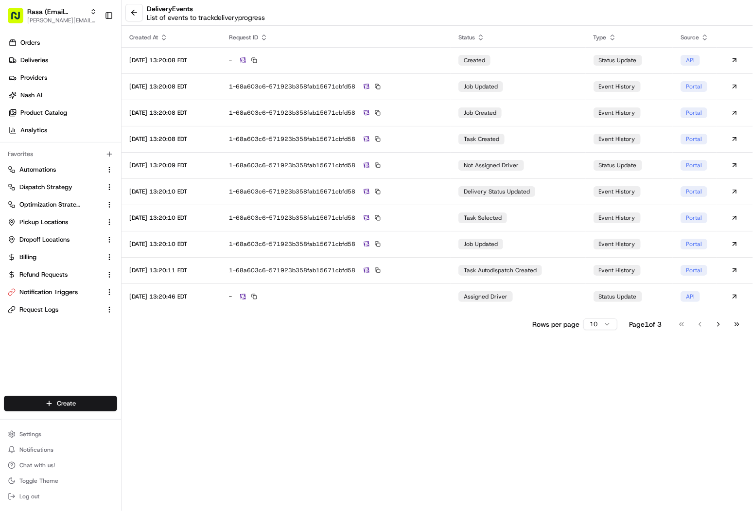
click at [474, 333] on div "delivery Events List of events to track delivery progress Created At Request ID…" at bounding box center [438, 255] width 632 height 511
click at [474, 322] on html "Rasa (Email Parsing) [PERSON_NAME][EMAIL_ADDRESS][DOMAIN_NAME] Toggle Sidebar O…" at bounding box center [376, 255] width 753 height 511
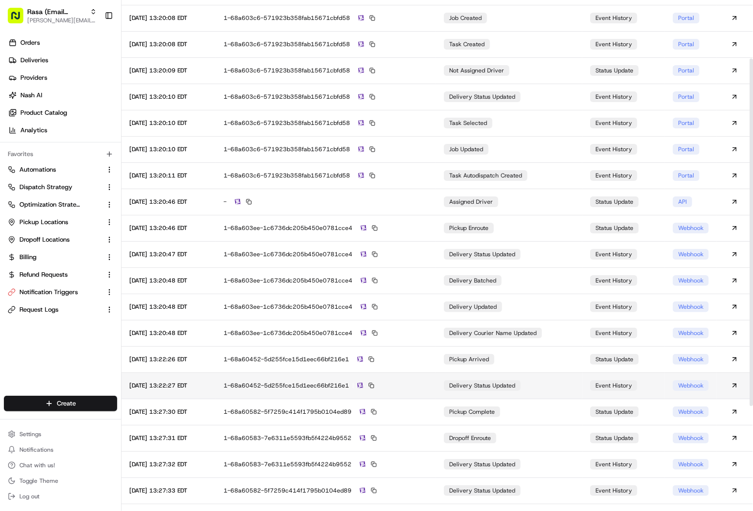
scroll to position [86, 0]
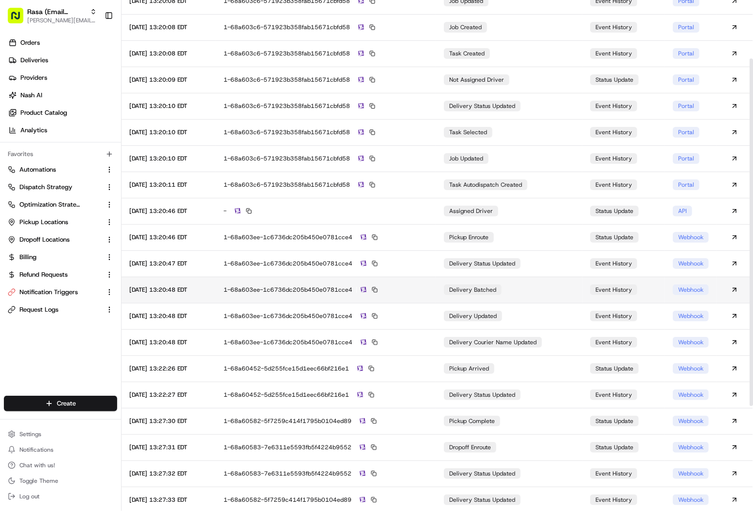
click at [474, 290] on td "delivery batched" at bounding box center [509, 290] width 146 height 26
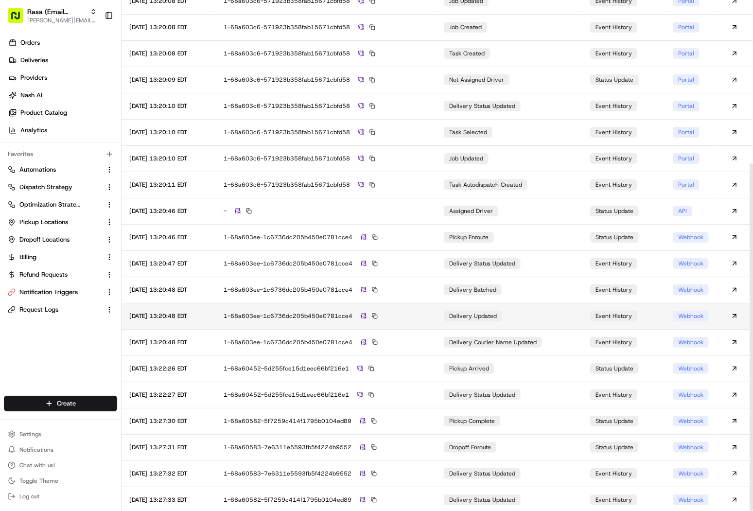
scroll to position [240, 0]
